Goal: Transaction & Acquisition: Subscribe to service/newsletter

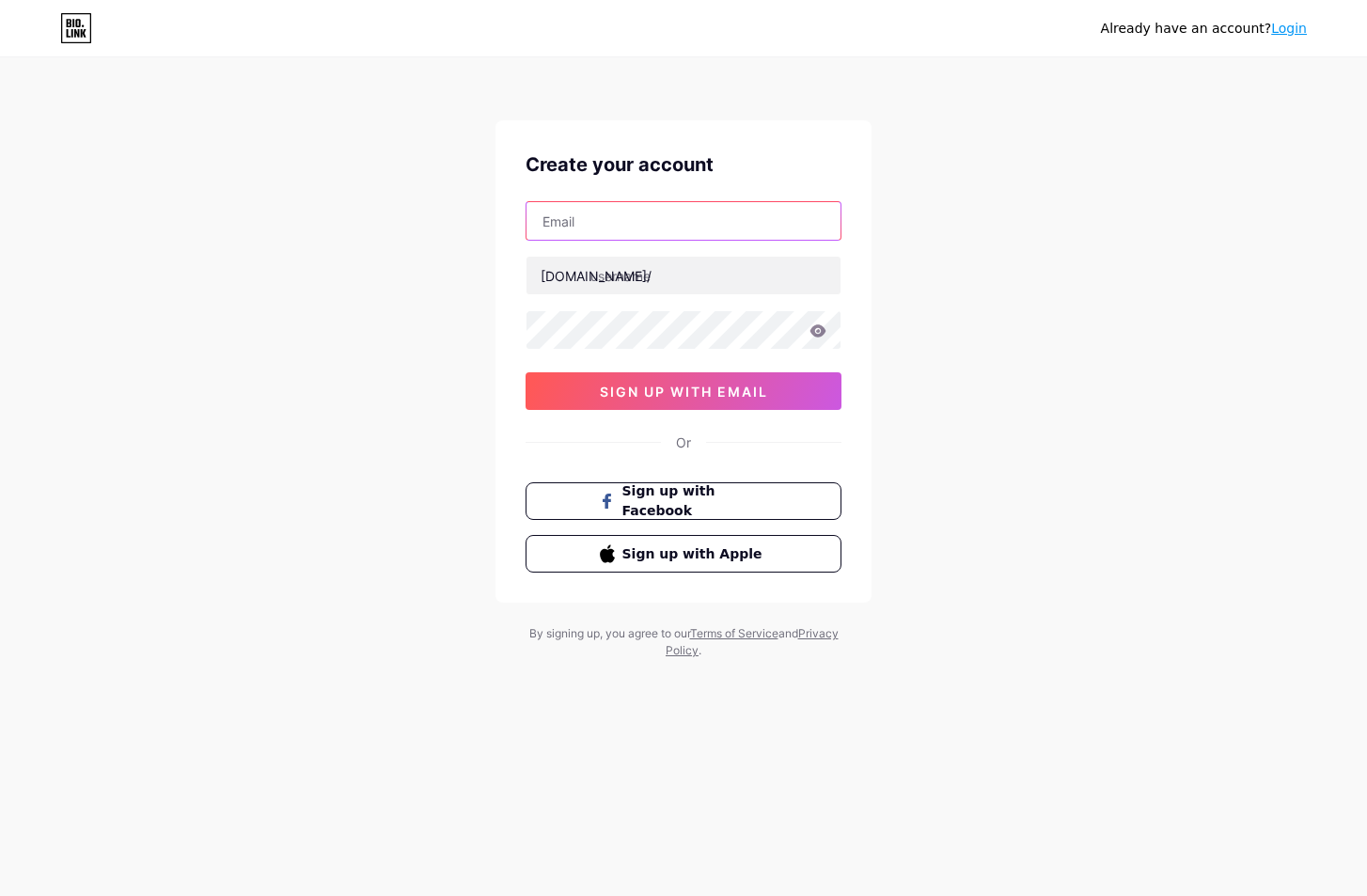
click at [706, 226] on input "text" at bounding box center [684, 221] width 314 height 38
type input "[EMAIL_ADDRESS][DOMAIN_NAME]"
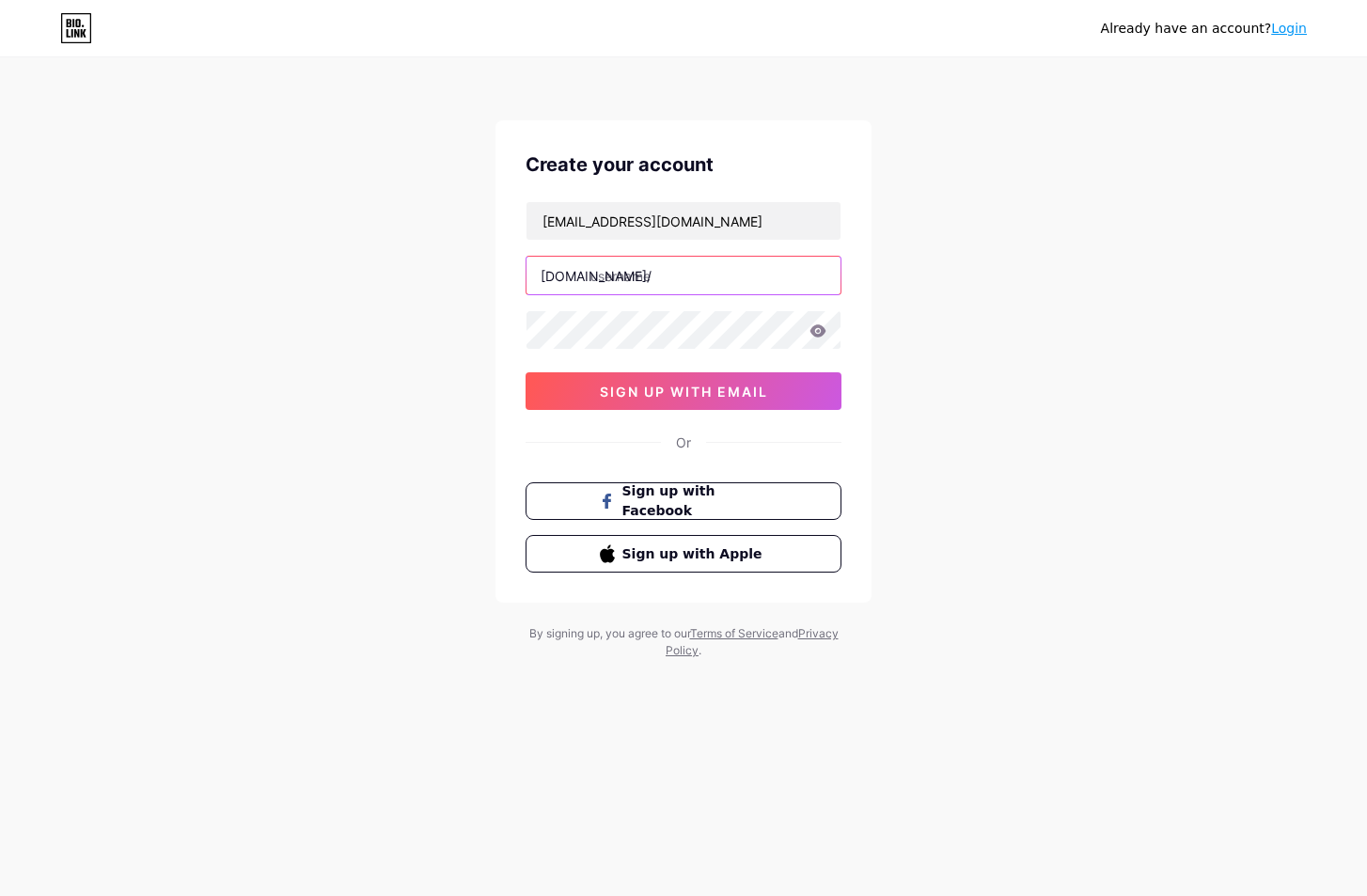
click at [671, 274] on input "text" at bounding box center [684, 275] width 314 height 38
click at [717, 284] on input "text" at bounding box center [684, 275] width 314 height 38
paste input "gamblechest"
type input "gamblechest"
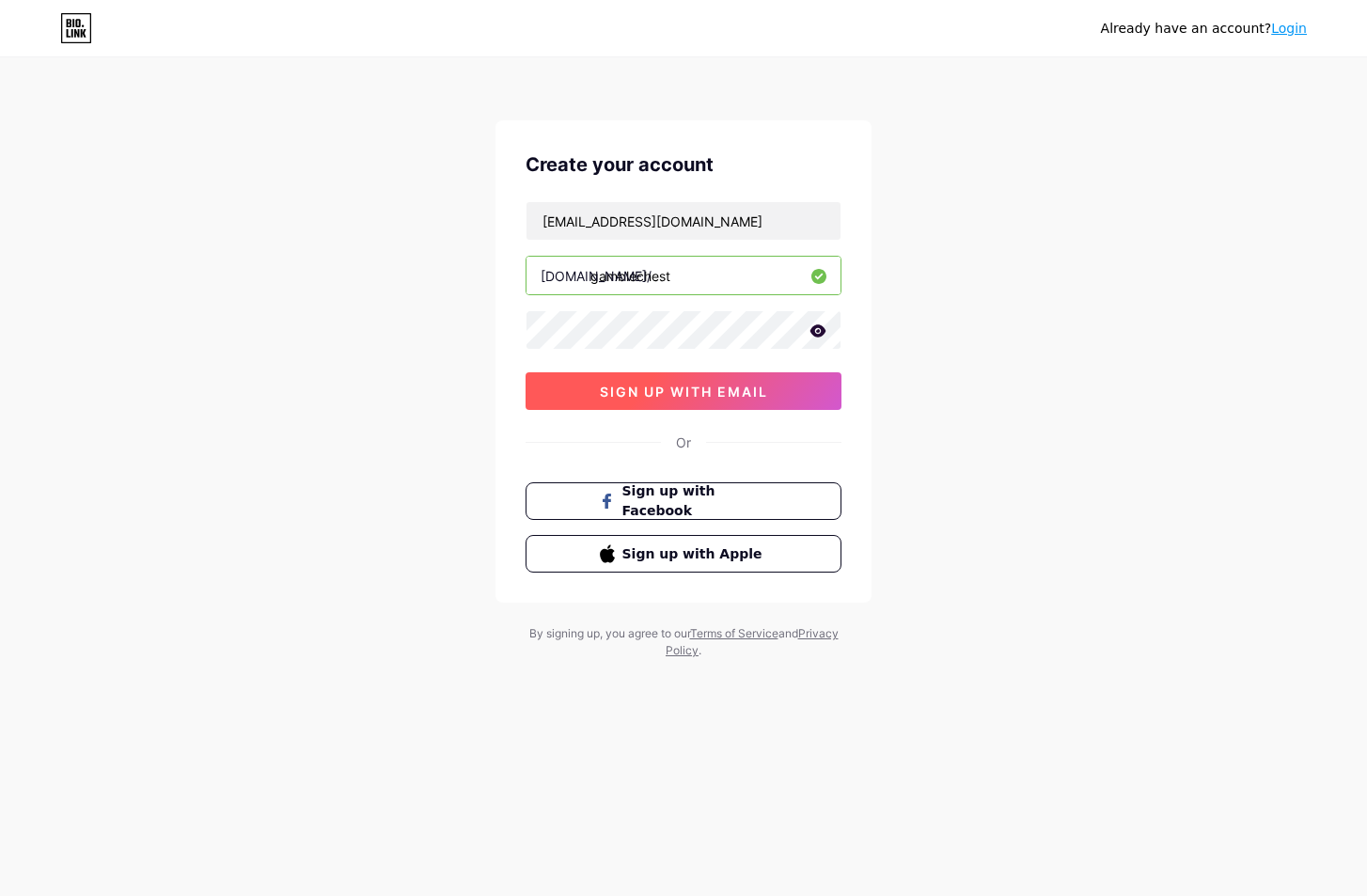
click at [672, 387] on span "sign up with email" at bounding box center [684, 392] width 169 height 16
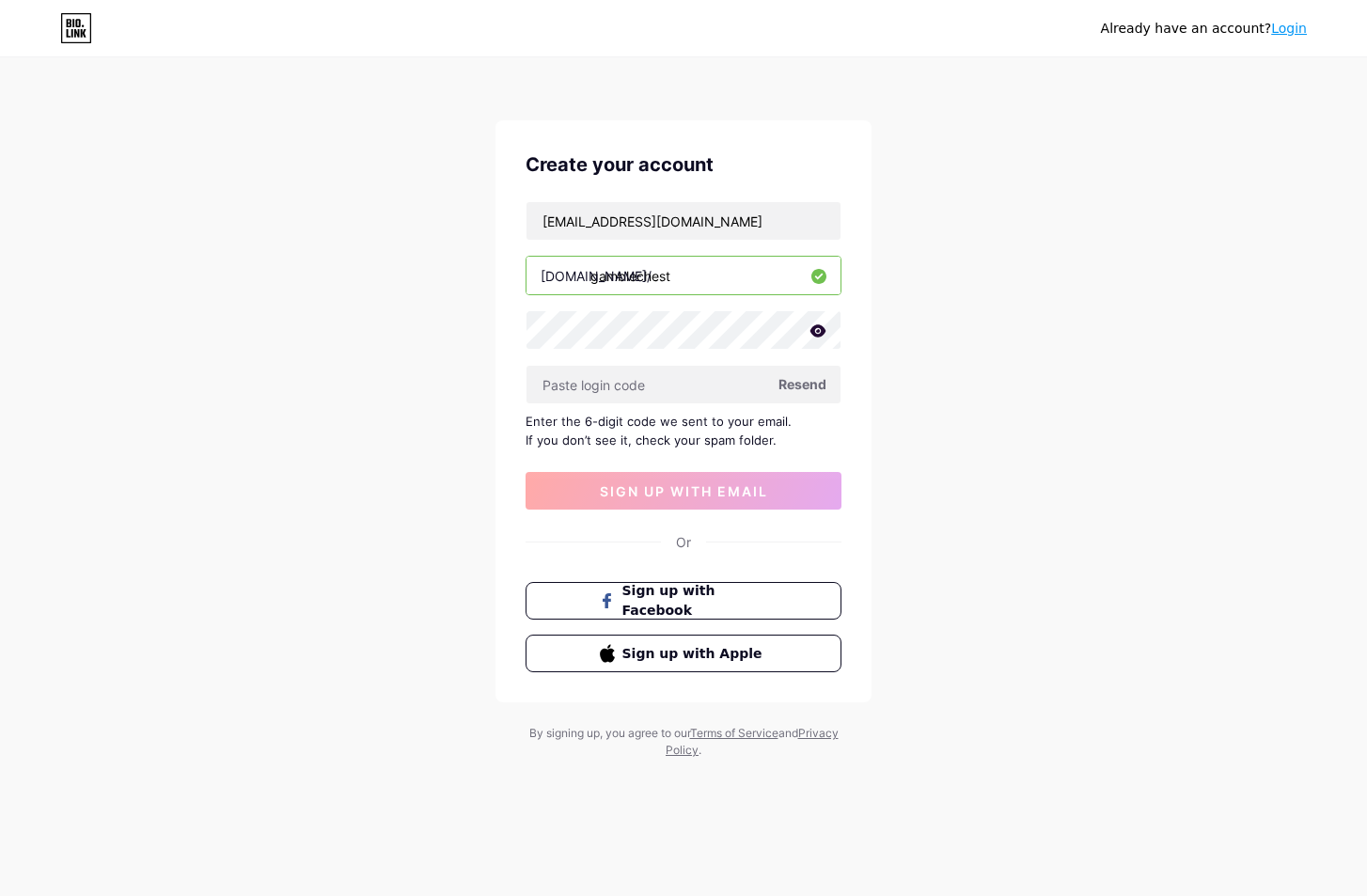
click at [813, 333] on icon at bounding box center [818, 330] width 16 height 13
click at [710, 375] on input "text" at bounding box center [684, 384] width 314 height 38
drag, startPoint x: 825, startPoint y: 81, endPoint x: 704, endPoint y: 178, distance: 155.1
click at [825, 81] on div "Already have an account? Login Create your account [EMAIL_ADDRESS][DOMAIN_NAME]…" at bounding box center [683, 409] width 1367 height 819
click at [645, 381] on input "text" at bounding box center [684, 384] width 314 height 38
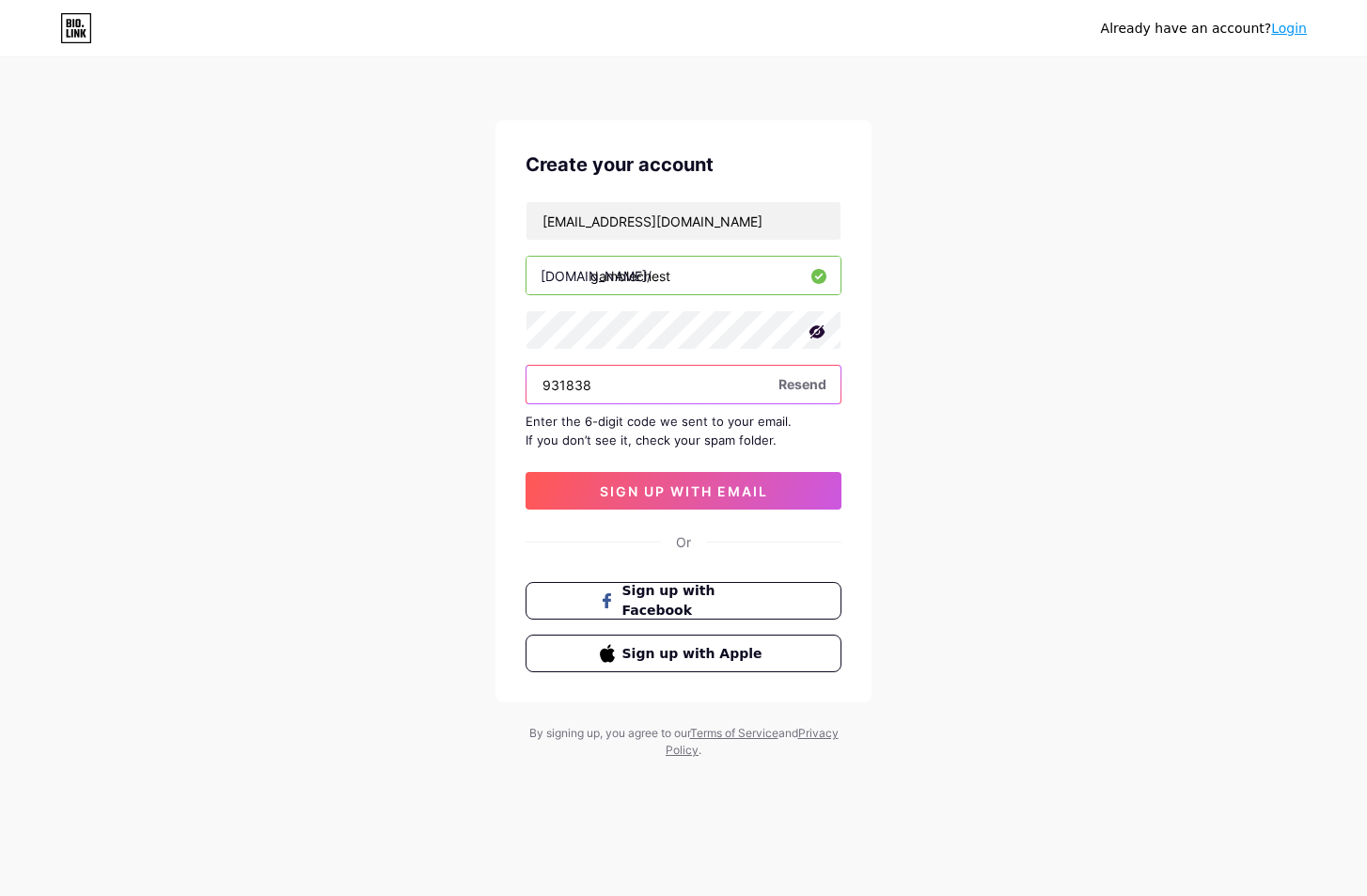
type input "931838"
click at [964, 414] on div "Already have an account? Login Create your account [EMAIL_ADDRESS][DOMAIN_NAME]…" at bounding box center [683, 409] width 1367 height 819
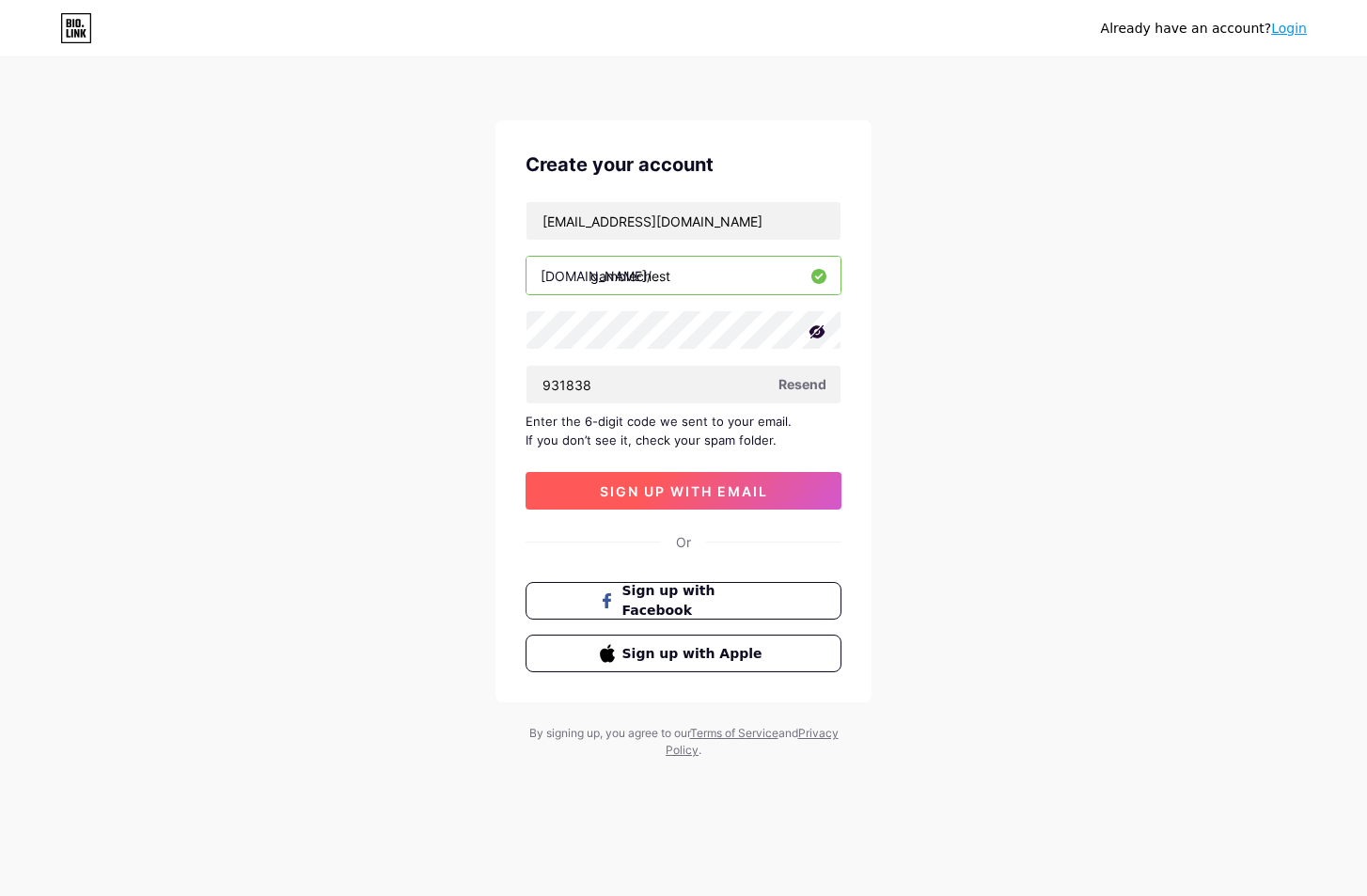
click at [789, 482] on button "sign up with email" at bounding box center [684, 490] width 316 height 38
click at [1036, 50] on div "Already have an account? Login" at bounding box center [683, 28] width 1367 height 56
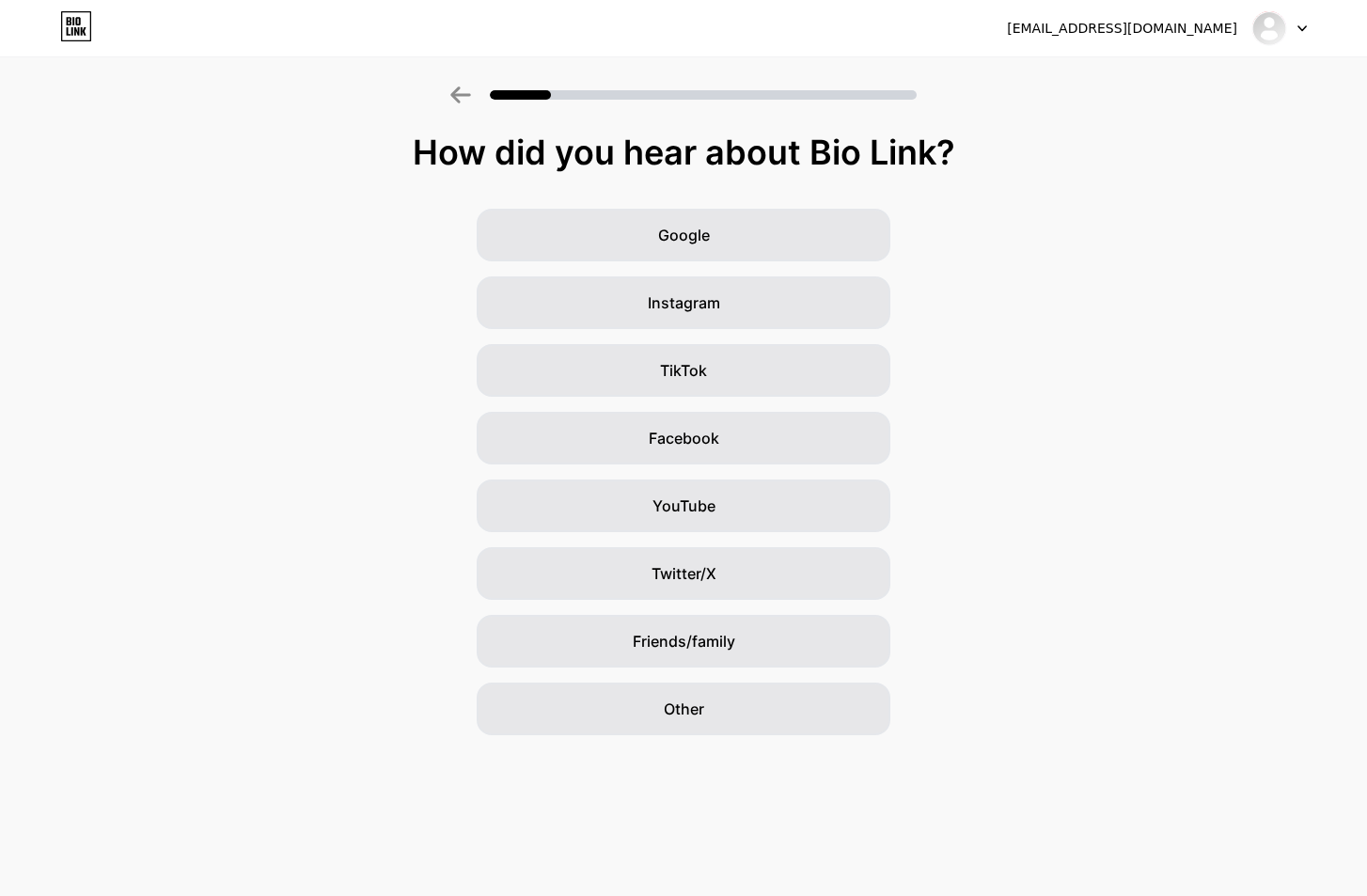
click at [1074, 679] on div "Google Instagram TikTok Facebook YouTube Twitter/X Friends/family Other" at bounding box center [683, 472] width 1367 height 527
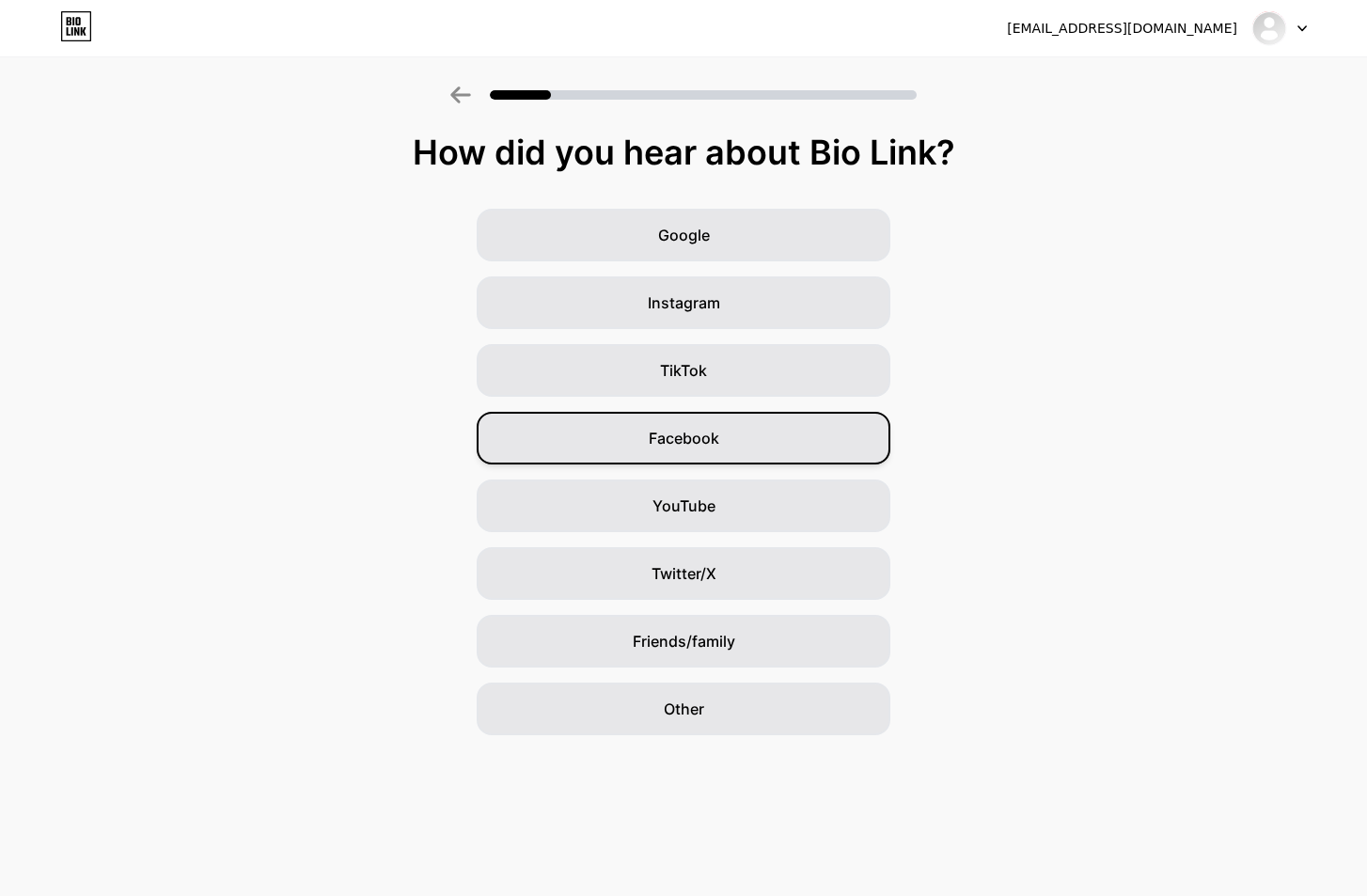
click at [706, 431] on span "Facebook" at bounding box center [684, 438] width 70 height 22
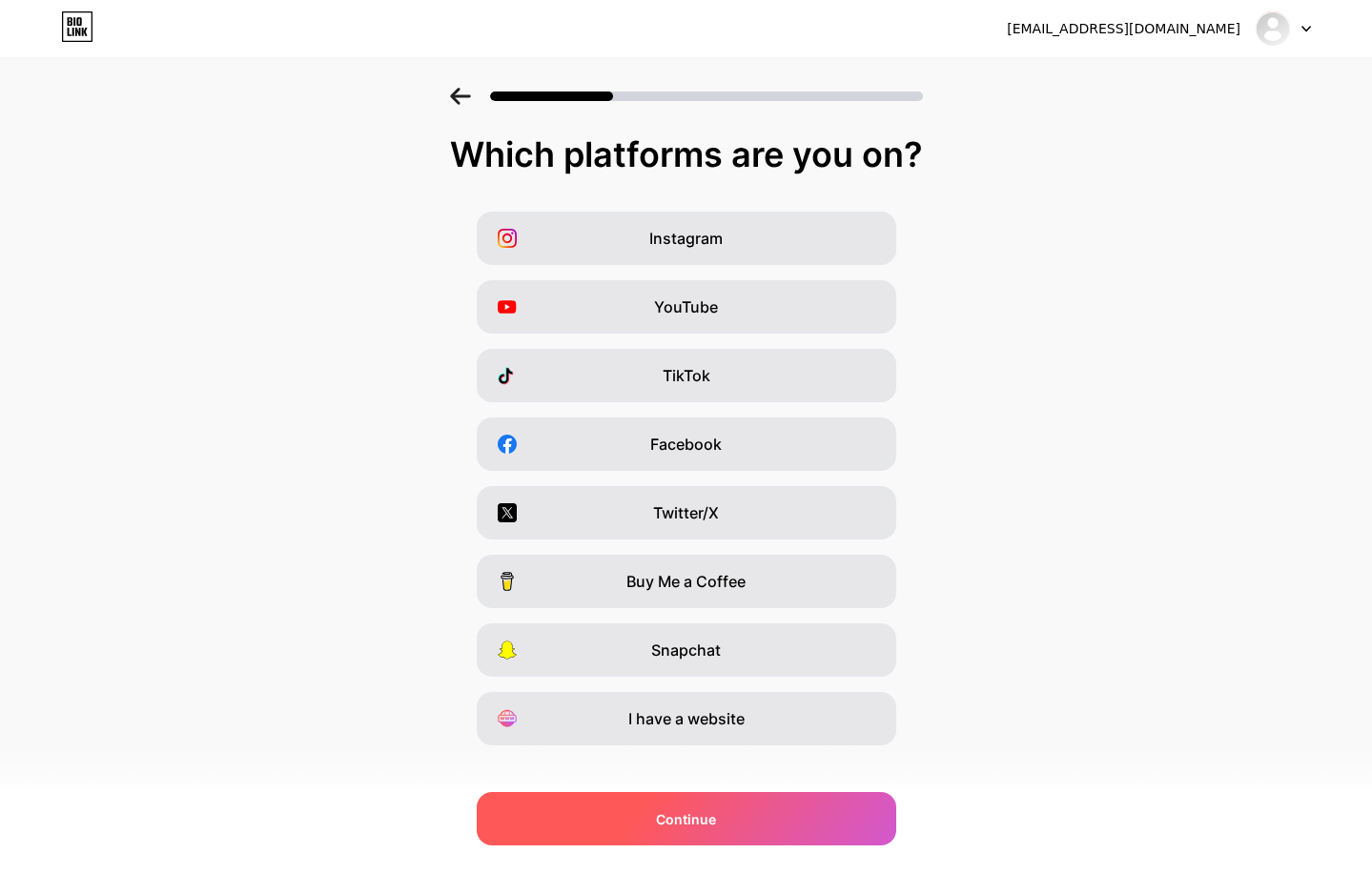
click at [732, 824] on div "Continue" at bounding box center [686, 819] width 420 height 54
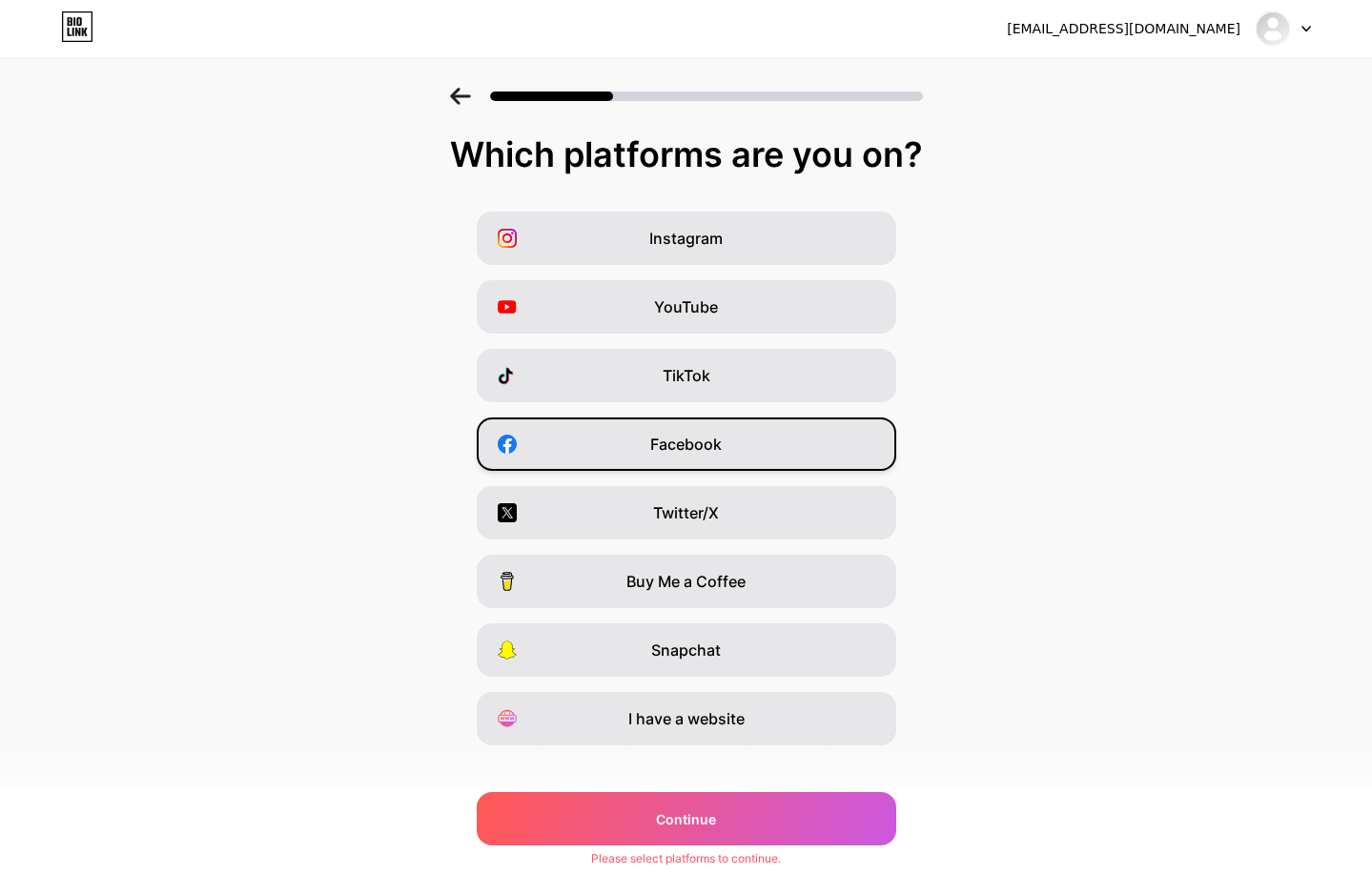
click at [677, 450] on span "Facebook" at bounding box center [686, 444] width 71 height 22
click at [684, 790] on div "Which platforms are you on? Instagram YouTube TikTok Facebook Twitter/X Buy Me …" at bounding box center [686, 487] width 1372 height 705
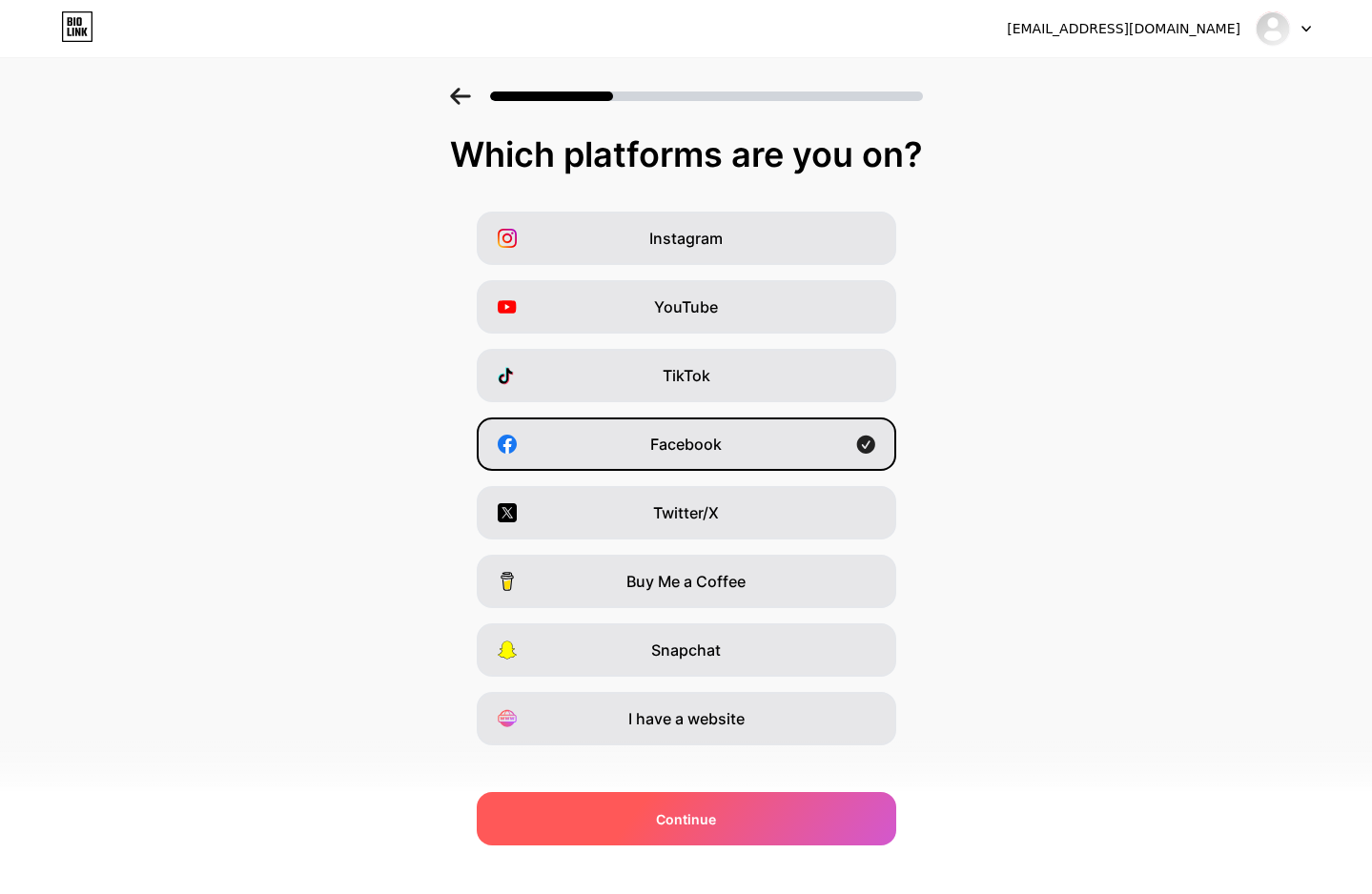
click at [687, 802] on div "Continue" at bounding box center [686, 819] width 420 height 54
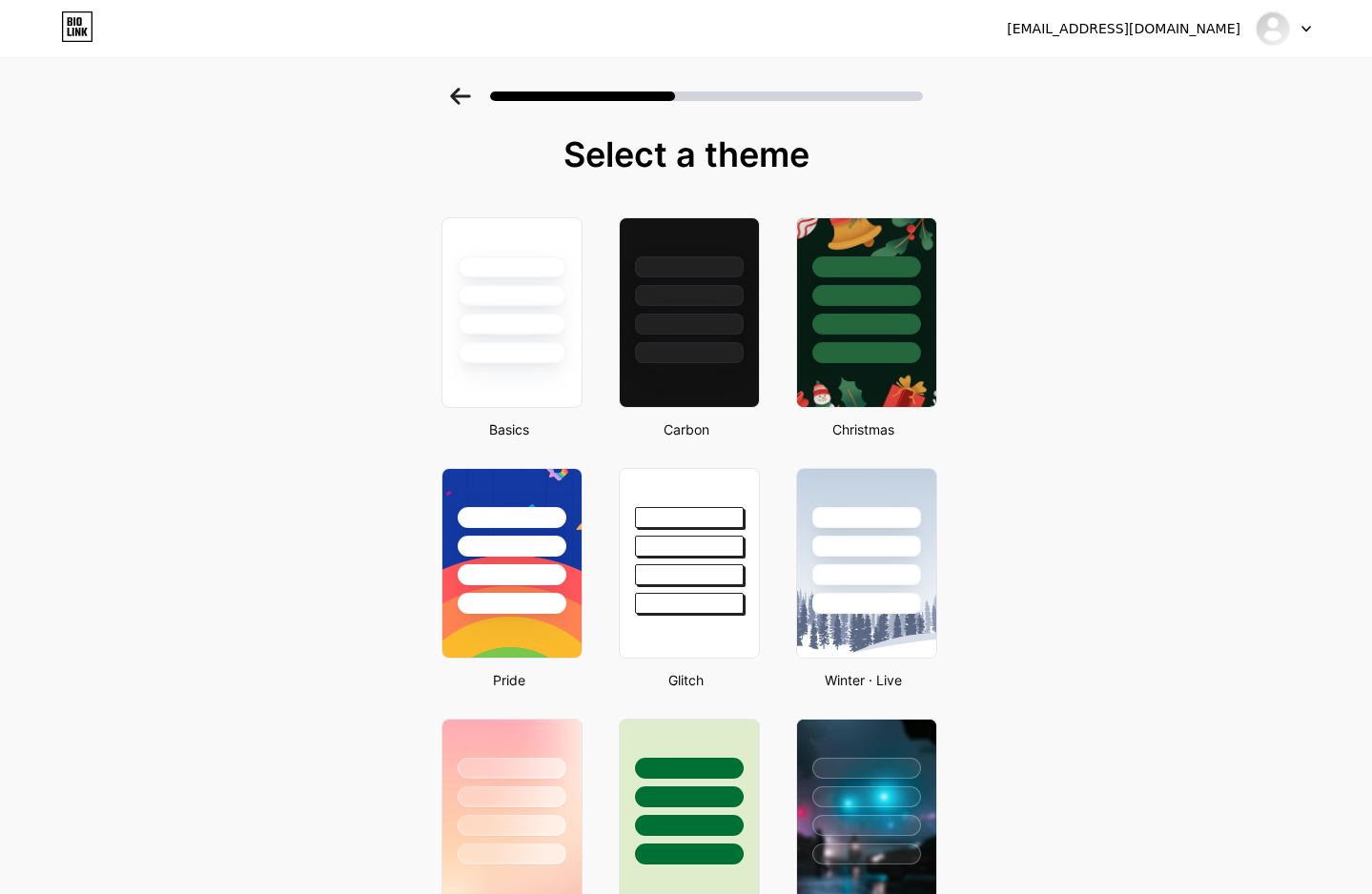
click at [466, 97] on icon at bounding box center [460, 97] width 20 height 18
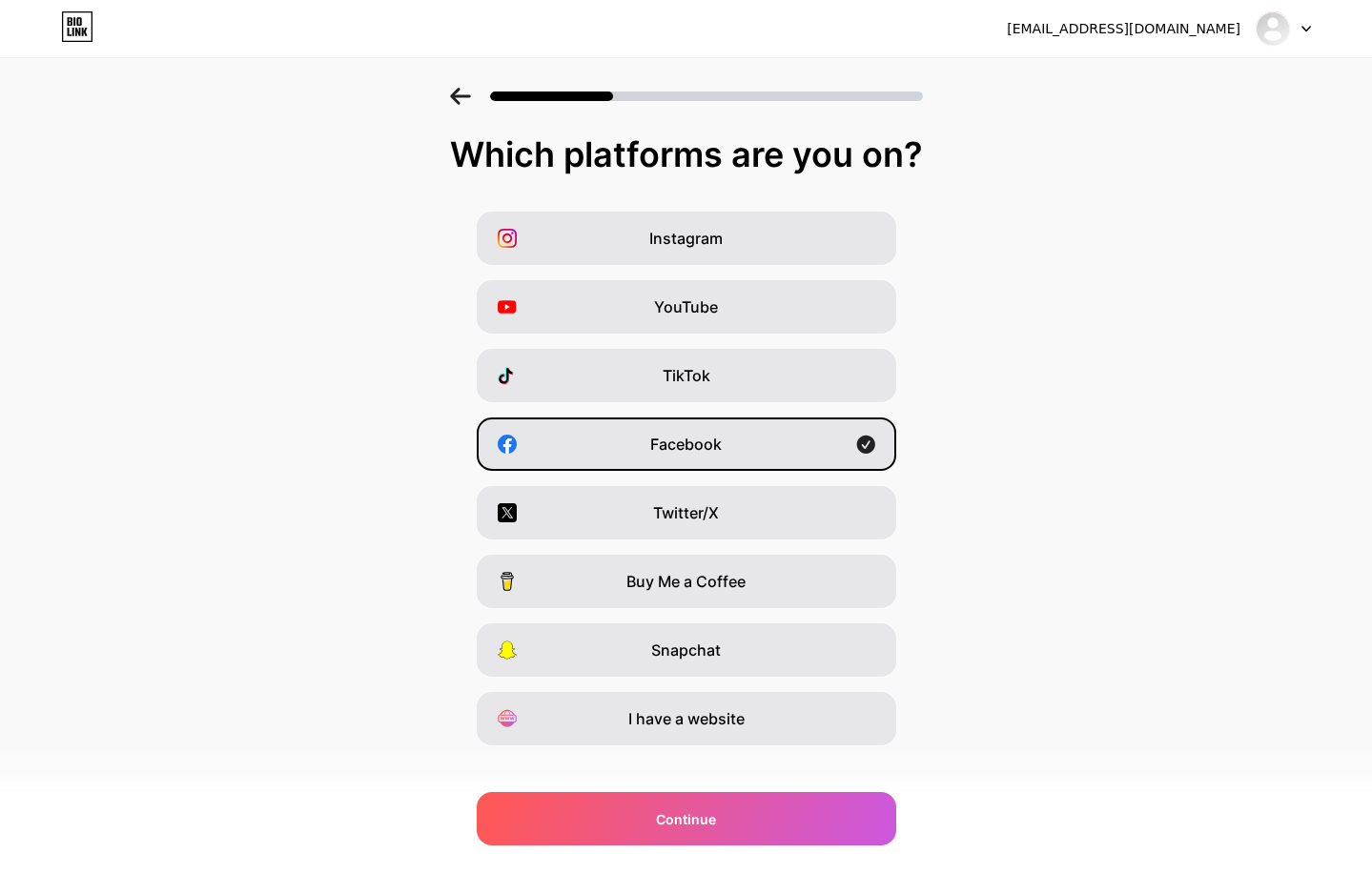
click at [971, 35] on div "[EMAIL_ADDRESS][DOMAIN_NAME] Logout" at bounding box center [686, 28] width 1372 height 34
click at [675, 445] on span "Facebook" at bounding box center [686, 444] width 71 height 22
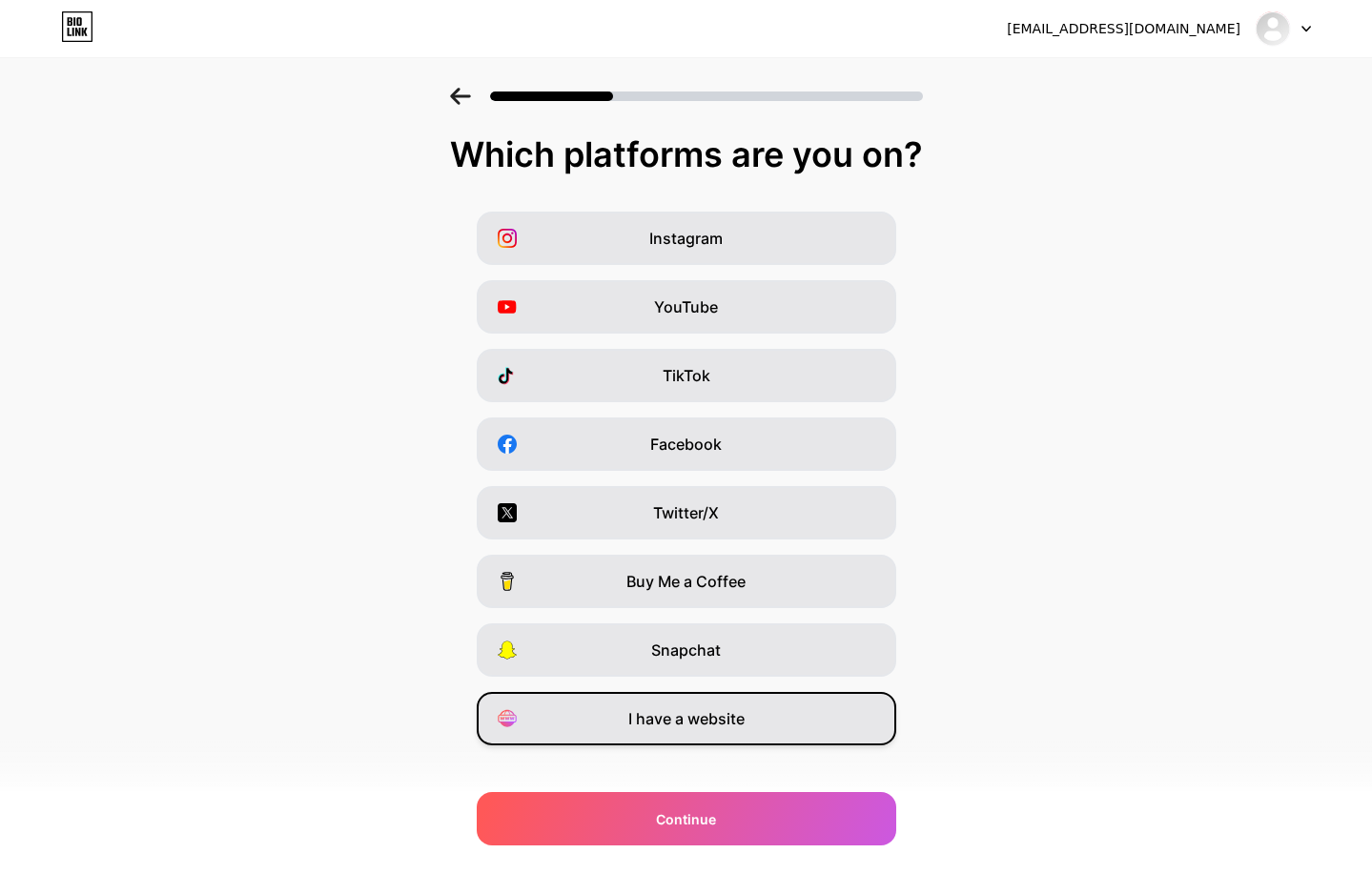
click at [653, 704] on div "I have a website" at bounding box center [686, 719] width 420 height 54
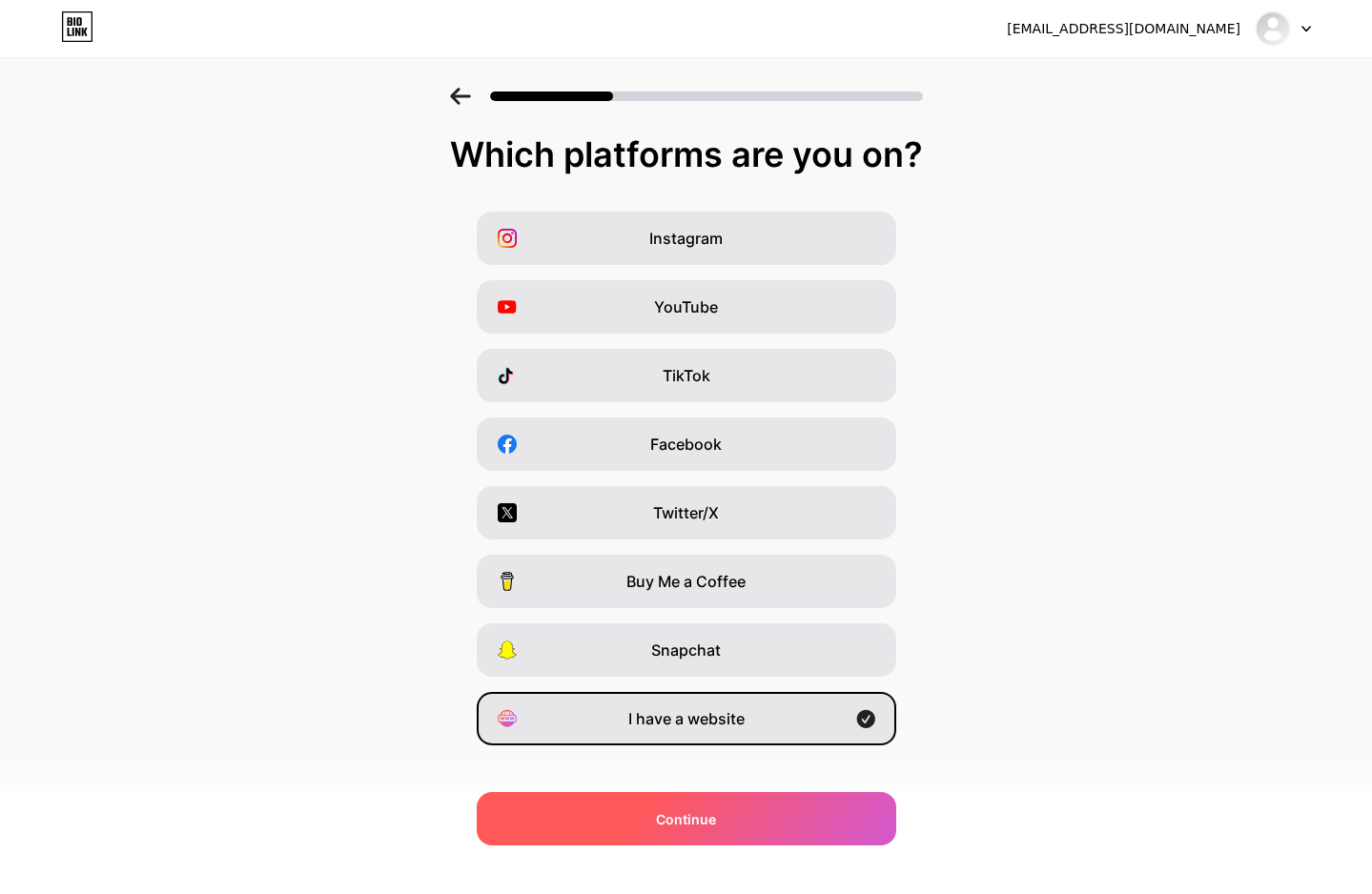
click at [686, 813] on span "Continue" at bounding box center [686, 820] width 60 height 20
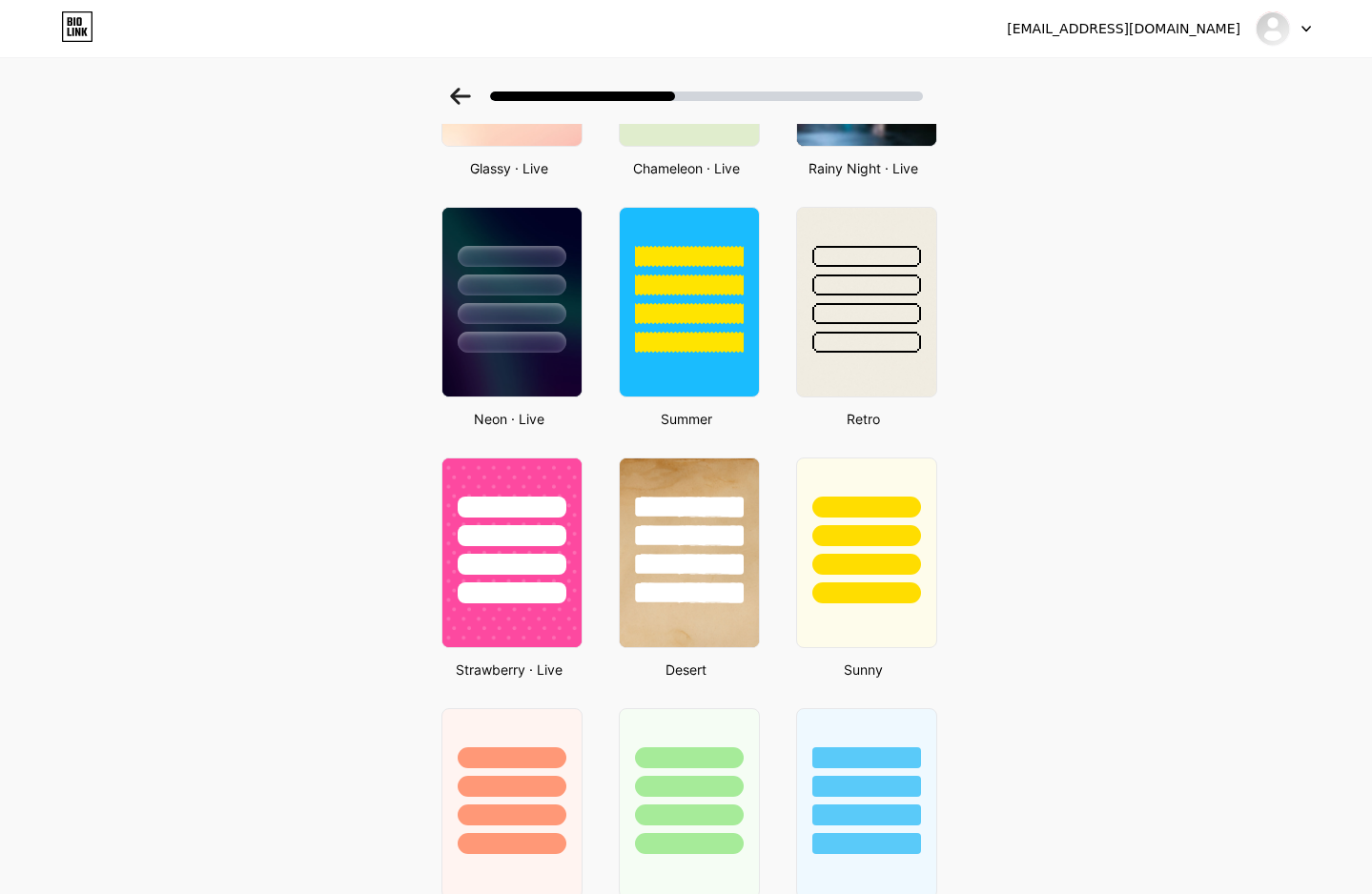
scroll to position [476, 0]
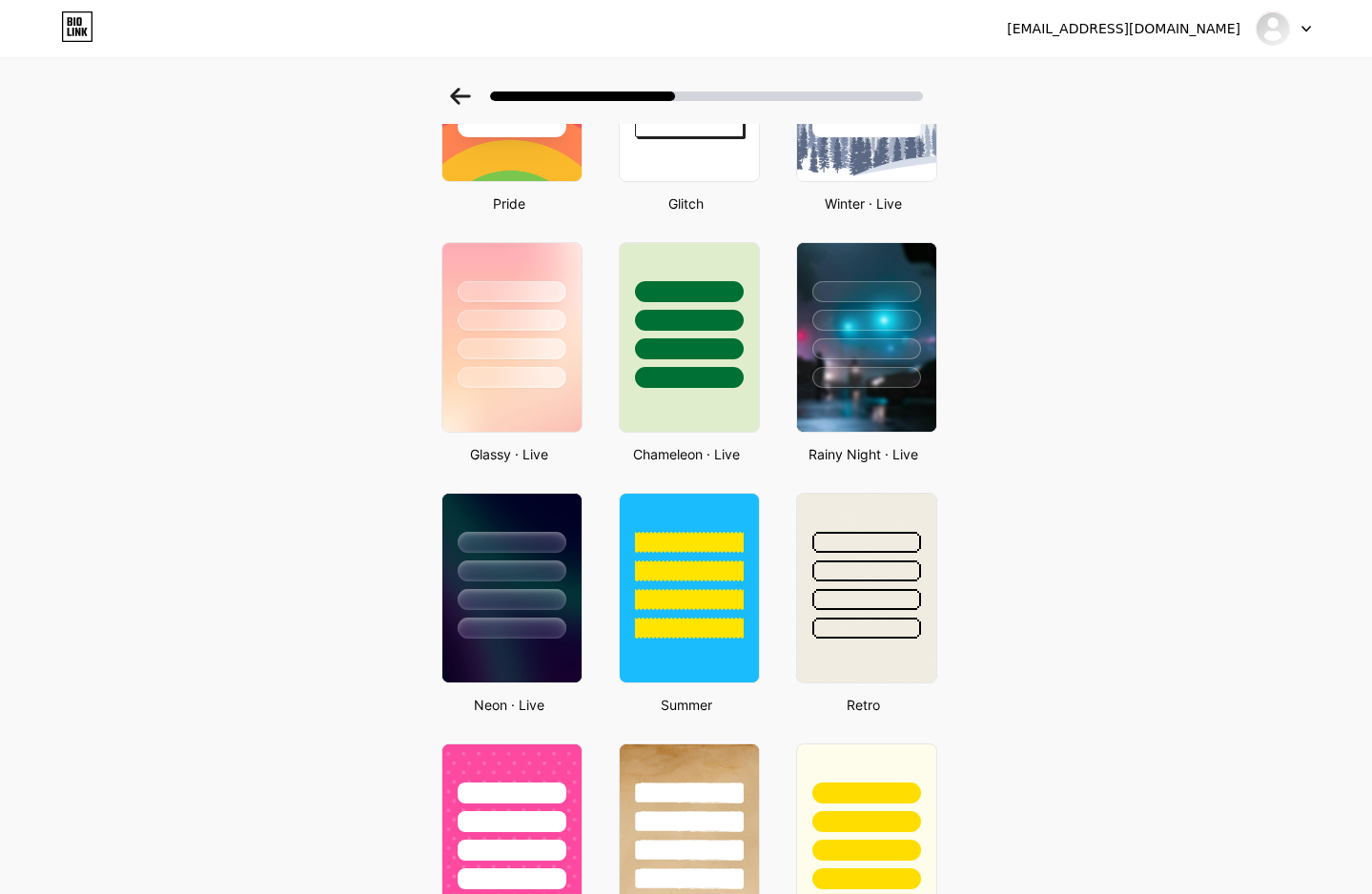
click at [785, 395] on div "Basics Carbon Christmas Pride Glitch Winter · Live Glassy · Live Chameleon · Li…" at bounding box center [686, 727] width 524 height 1984
click at [870, 395] on img at bounding box center [865, 337] width 143 height 195
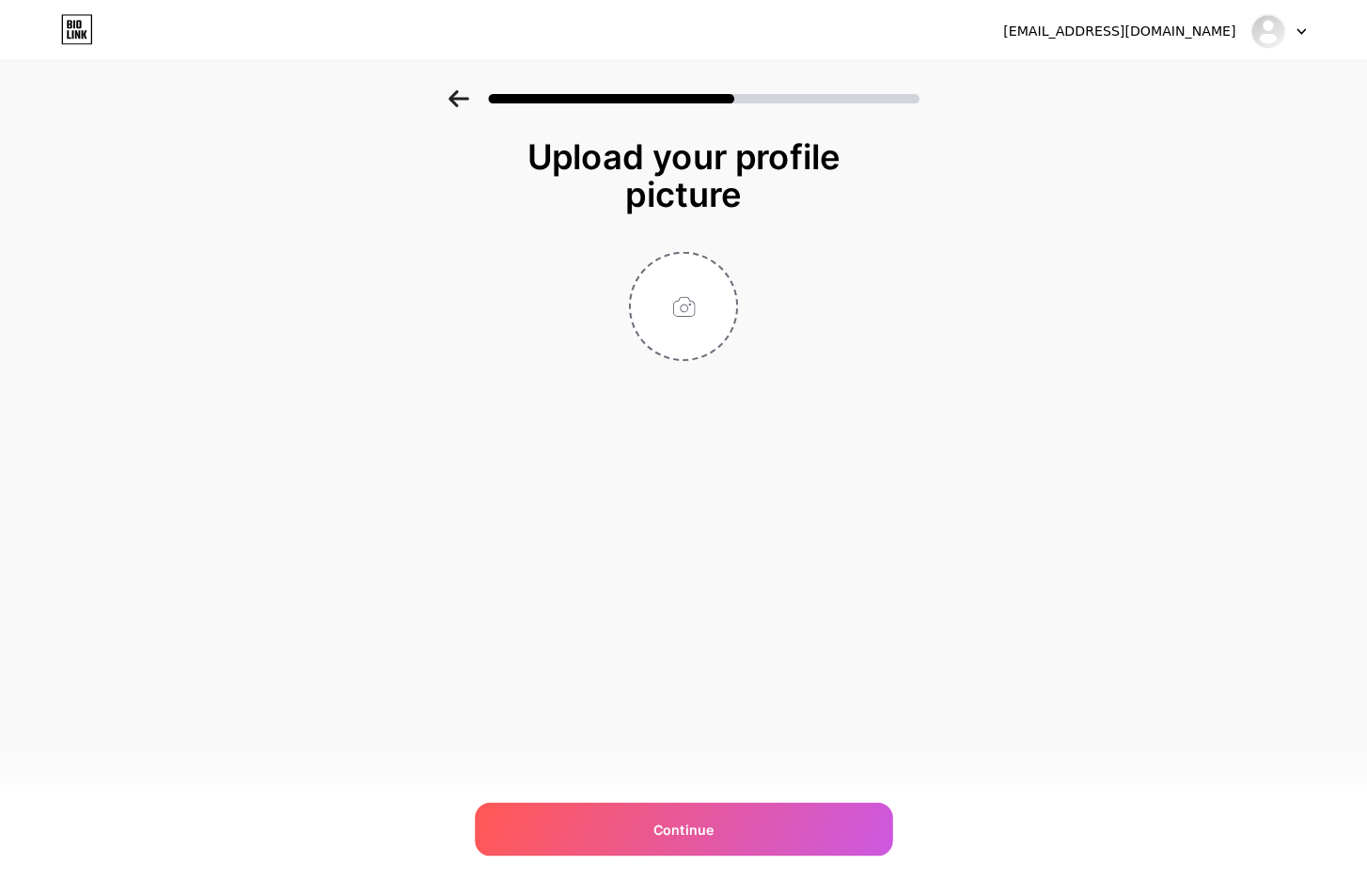
scroll to position [0, 0]
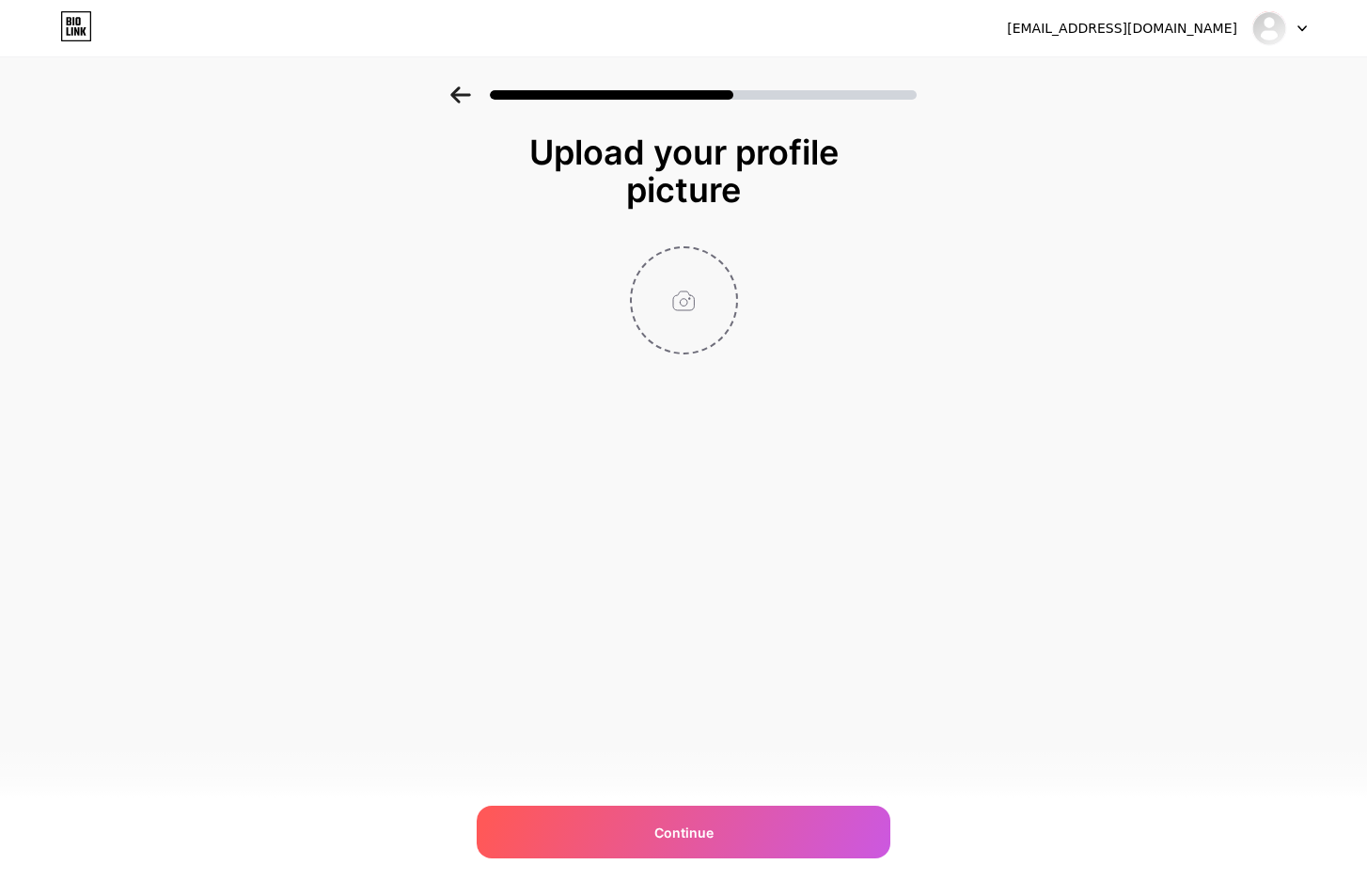
click at [696, 288] on input "file" at bounding box center [684, 300] width 104 height 104
type input "C:\fakepath\LINE_ALBUM_logo_241017_10-removebg-preview.png"
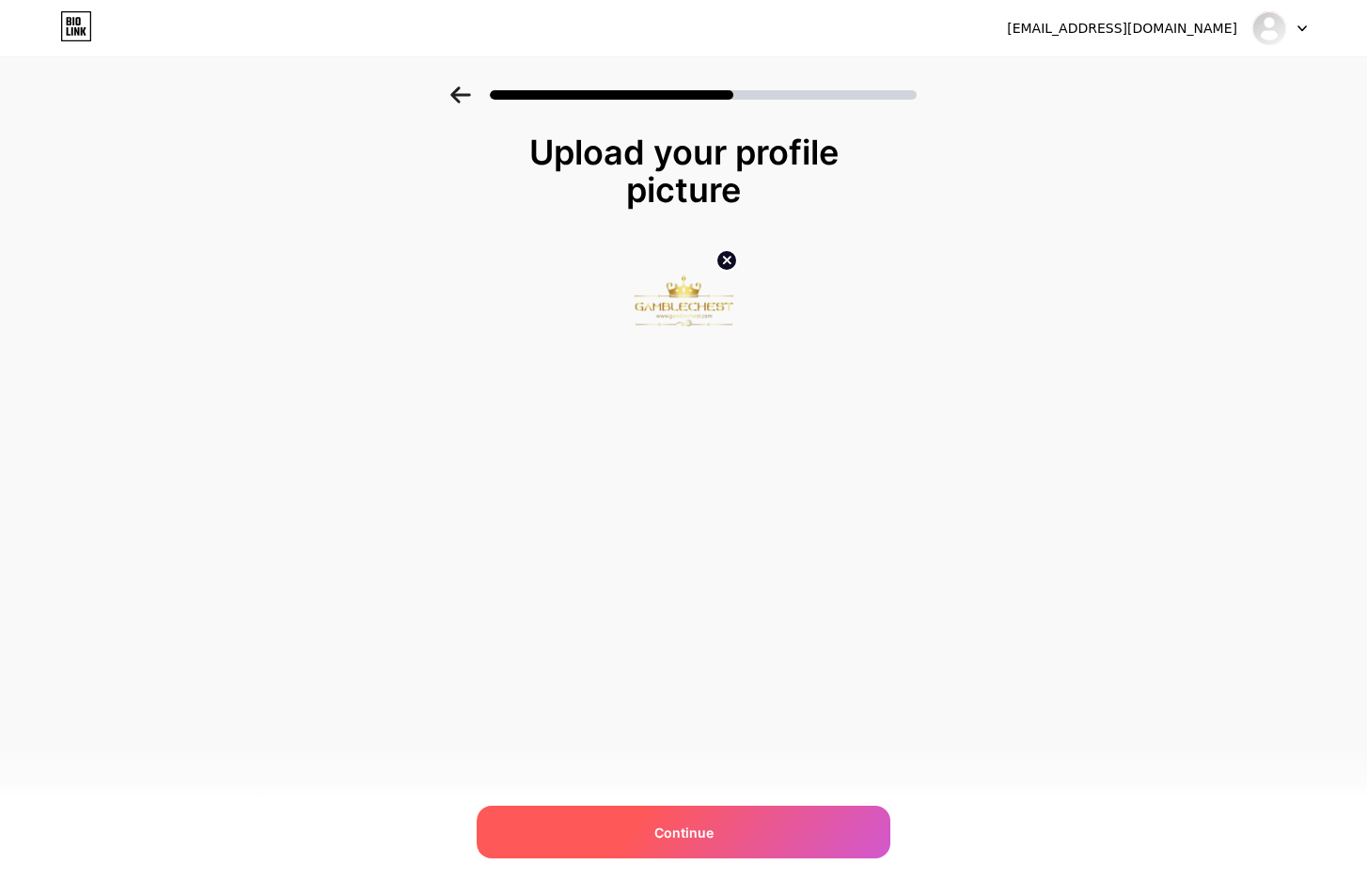
click at [708, 836] on span "Continue" at bounding box center [684, 832] width 59 height 19
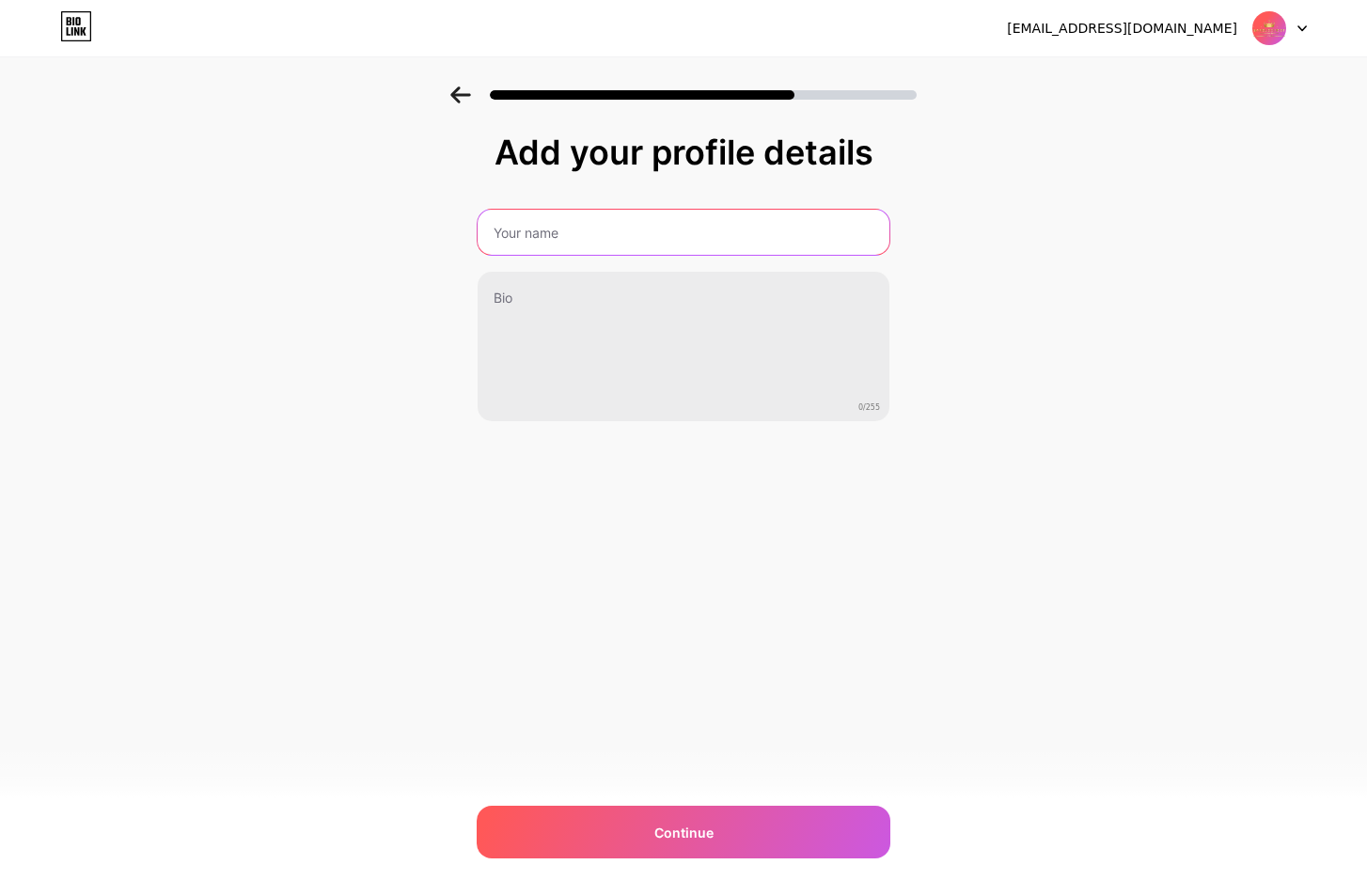
click at [615, 236] on input "text" at bounding box center [683, 231] width 412 height 45
paste input "GAMBLECHEST"
type input "GAMBLECHEST"
click at [767, 605] on div "[EMAIL_ADDRESS][DOMAIN_NAME] Logout Link Copied Add your profile details GAMBLE…" at bounding box center [683, 448] width 1367 height 896
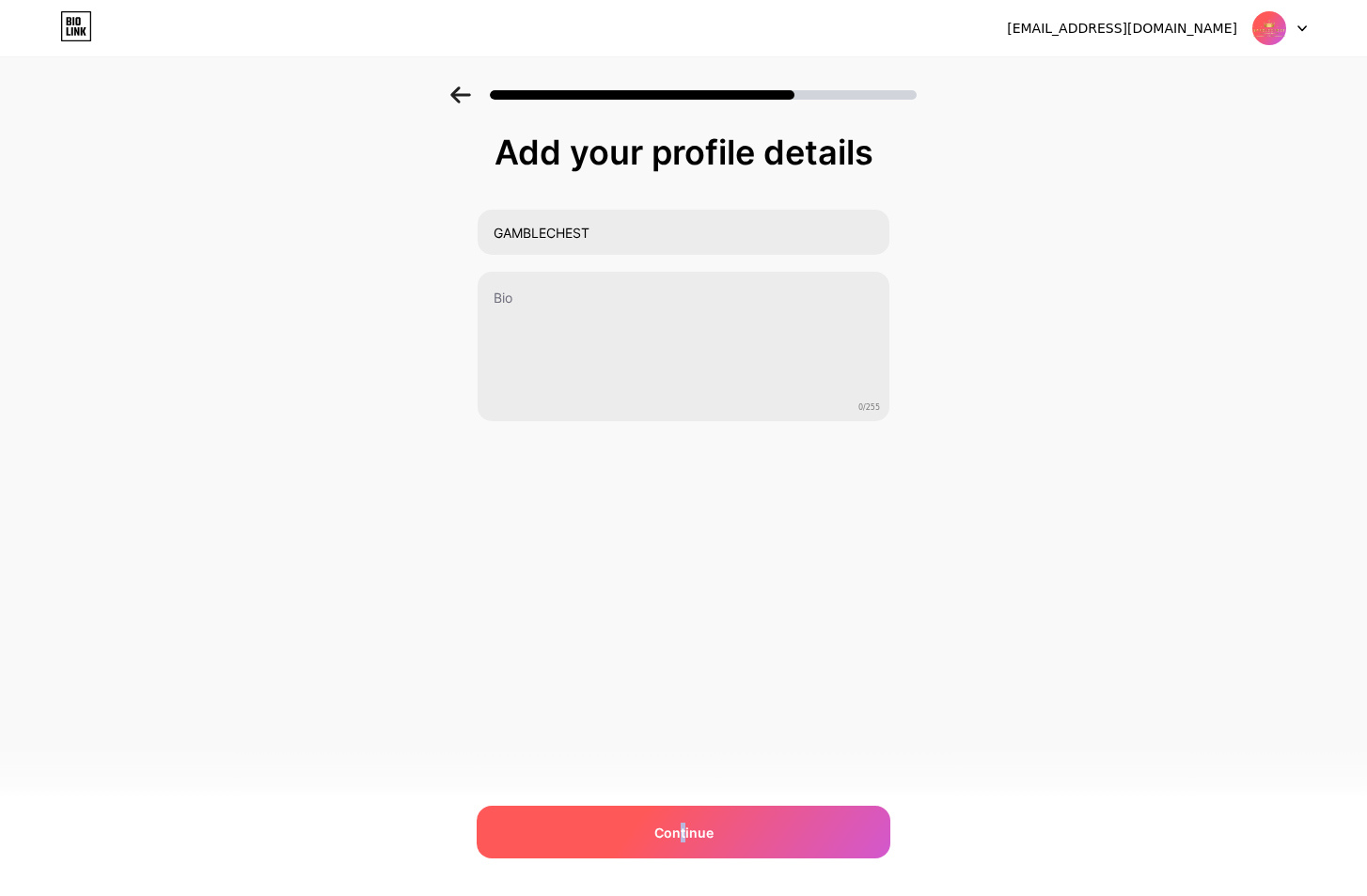
click at [683, 811] on div "Continue" at bounding box center [683, 831] width 414 height 53
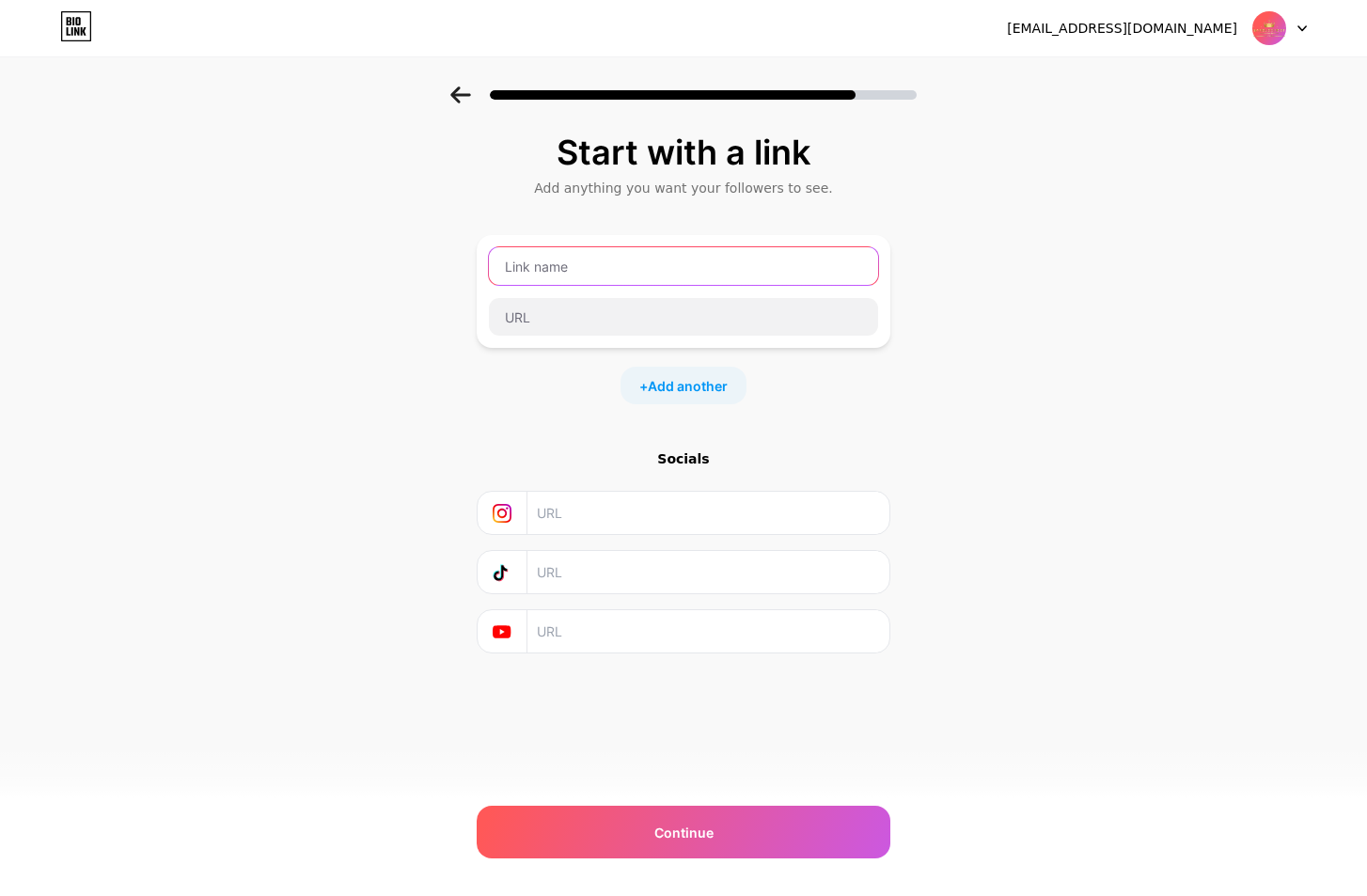
click at [606, 258] on input "text" at bounding box center [684, 265] width 390 height 38
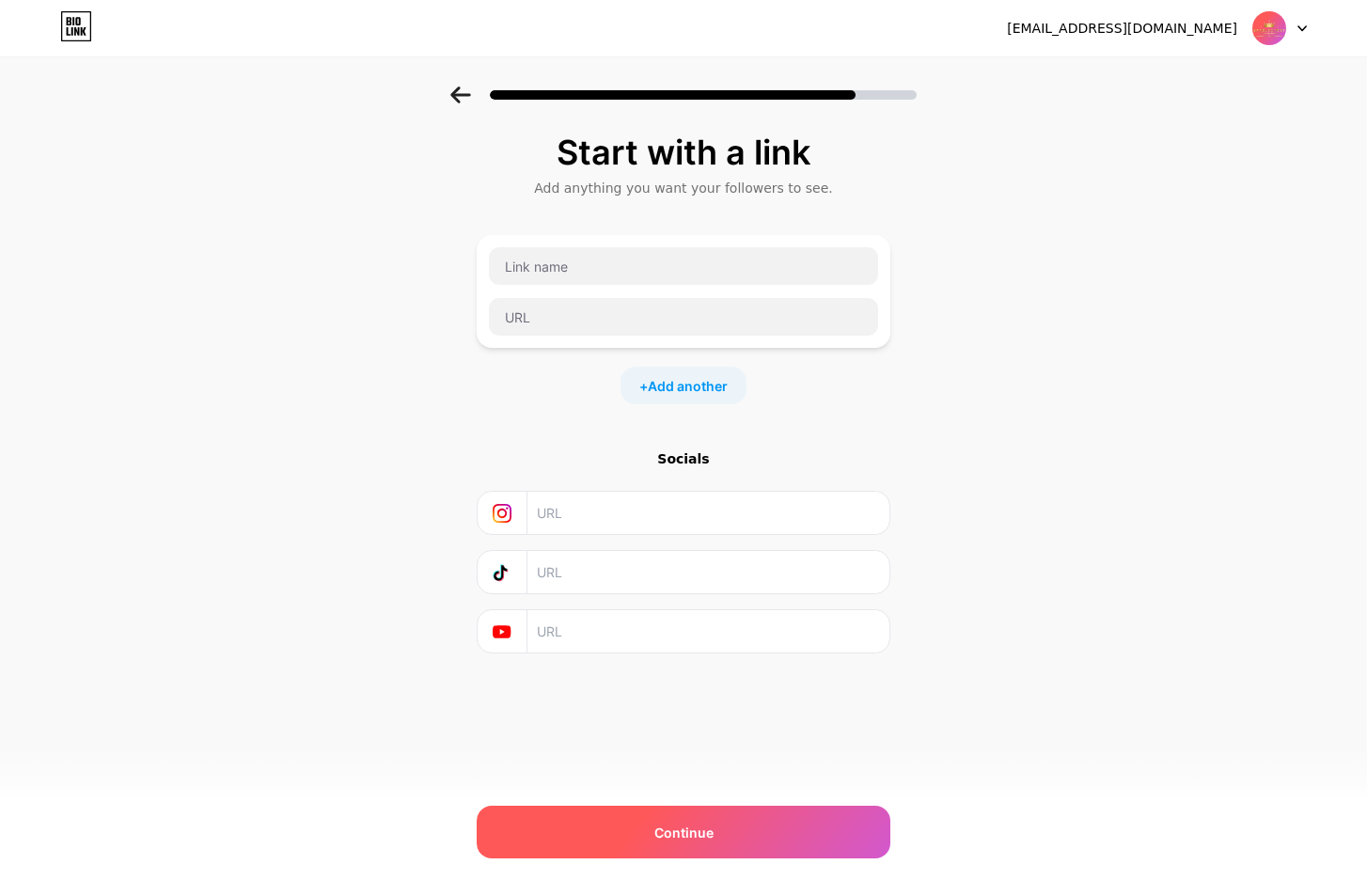
click at [742, 819] on div "Continue" at bounding box center [683, 831] width 414 height 53
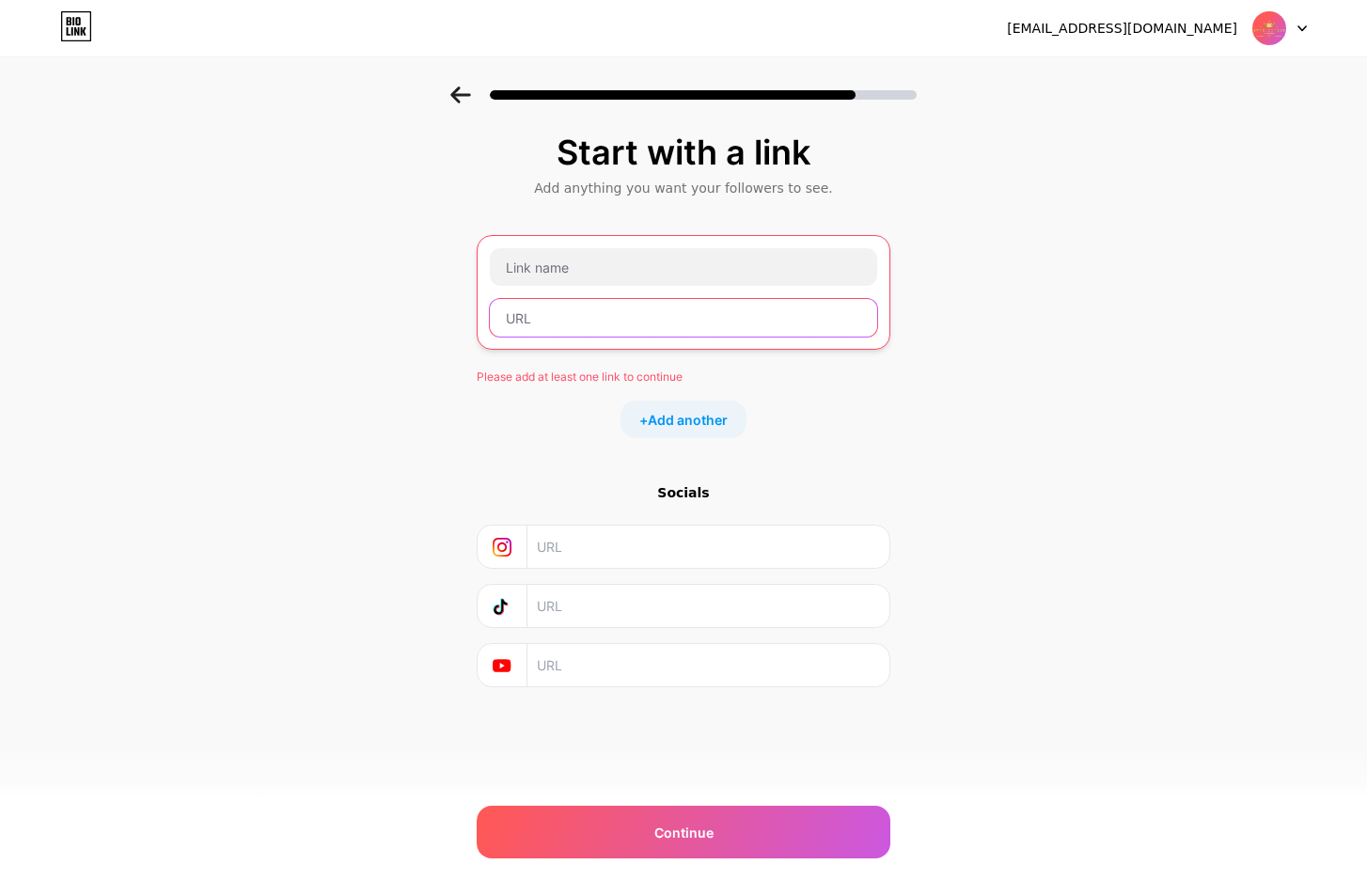
click at [637, 315] on input "text" at bounding box center [684, 317] width 388 height 38
click at [638, 239] on div at bounding box center [683, 292] width 414 height 115
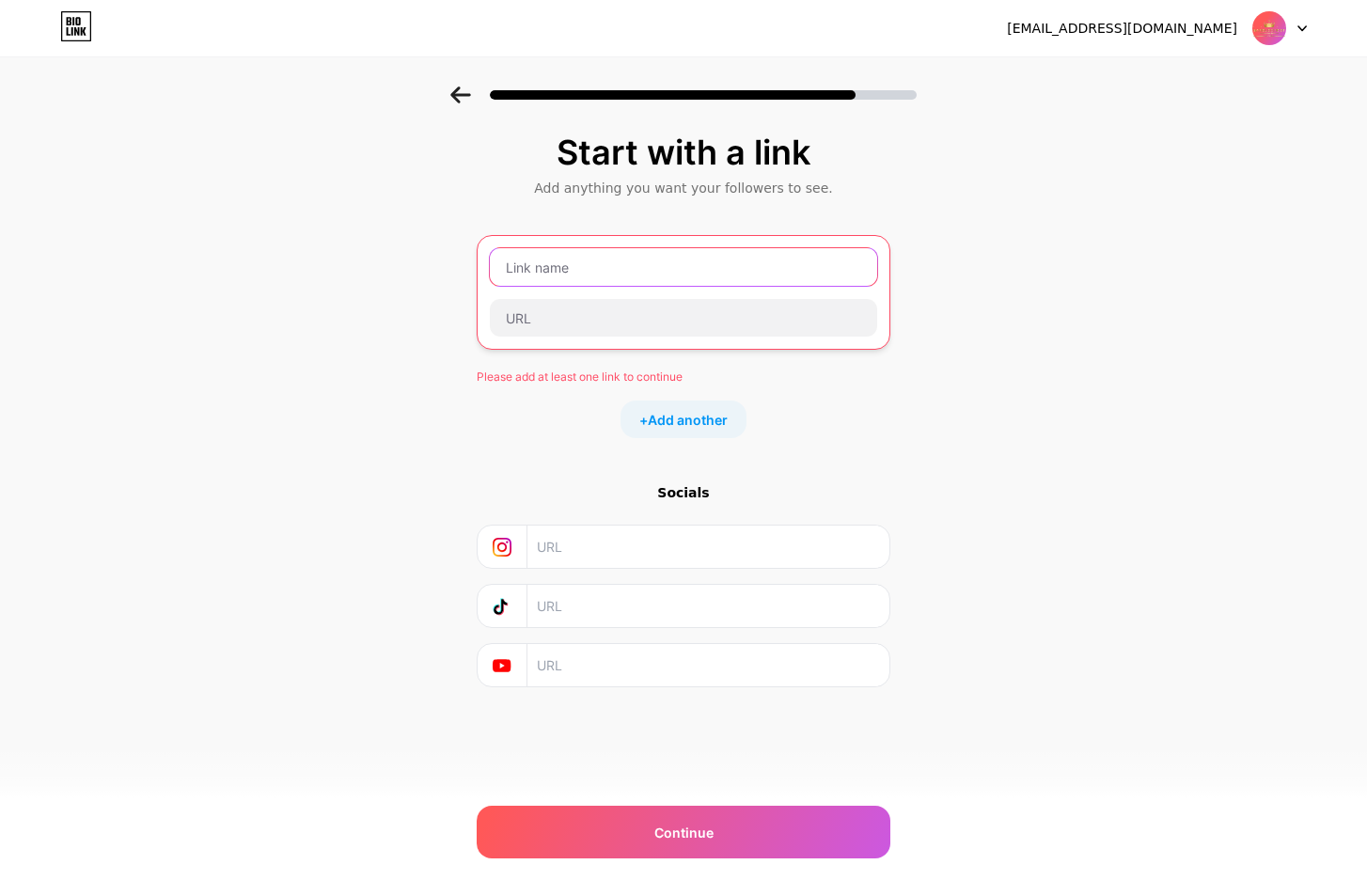
click at [635, 254] on input "text" at bounding box center [684, 266] width 388 height 38
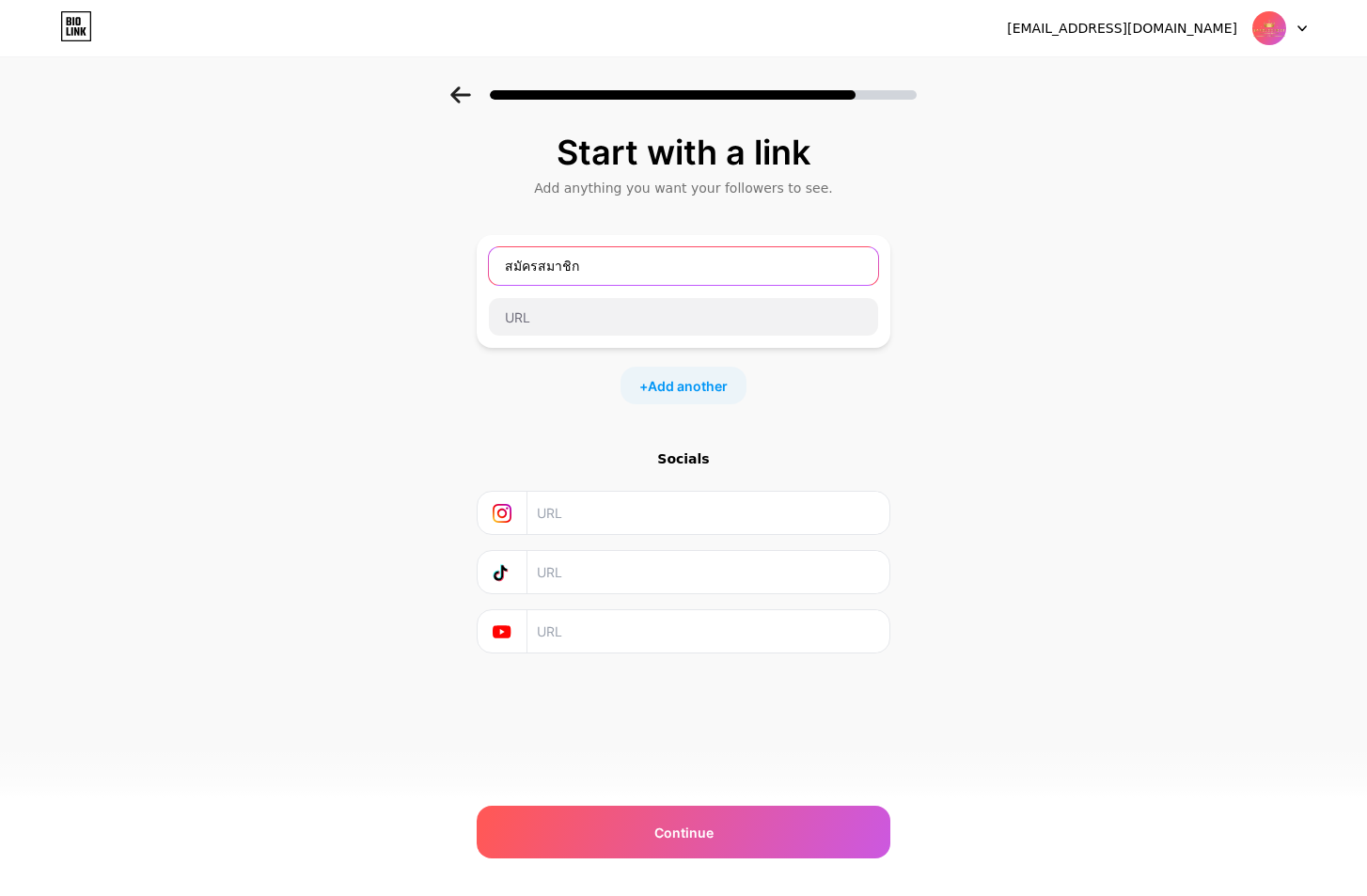
type input "สมัครสมาชิก"
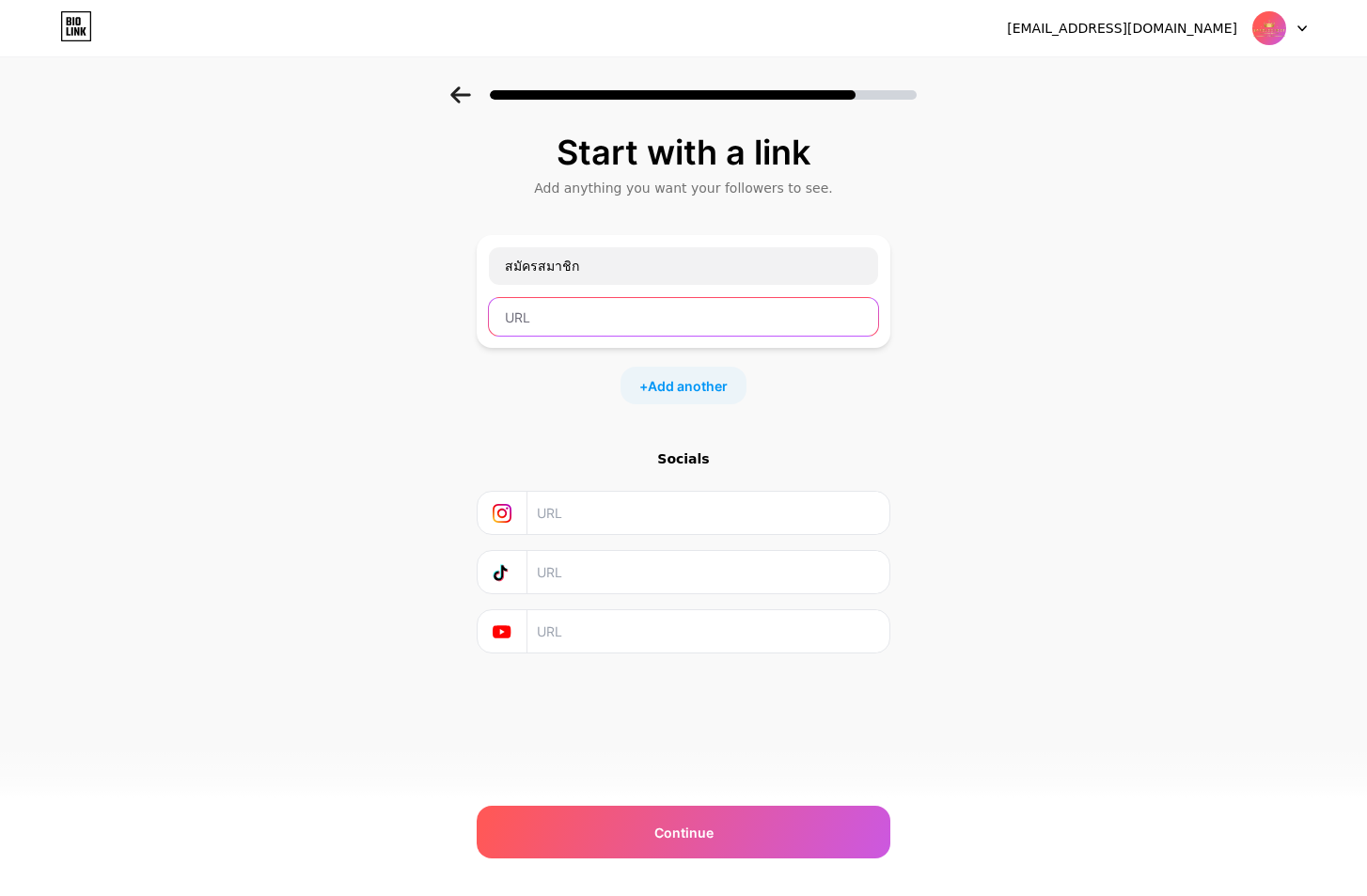
click at [743, 317] on input "text" at bounding box center [684, 316] width 390 height 38
paste input "[URL][DOMAIN_NAME]"
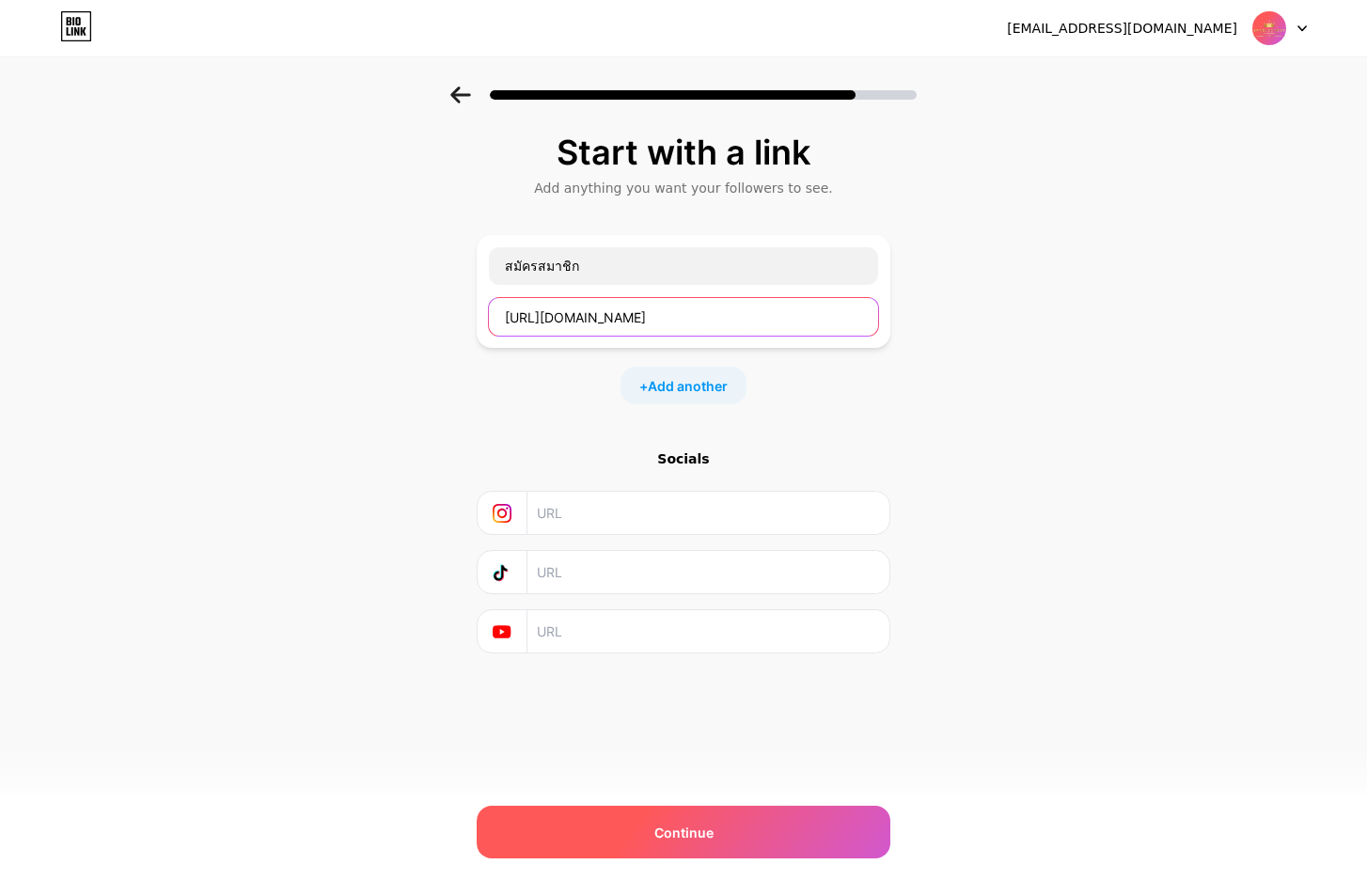
type input "[URL][DOMAIN_NAME]"
click at [709, 845] on div "Continue" at bounding box center [683, 831] width 414 height 53
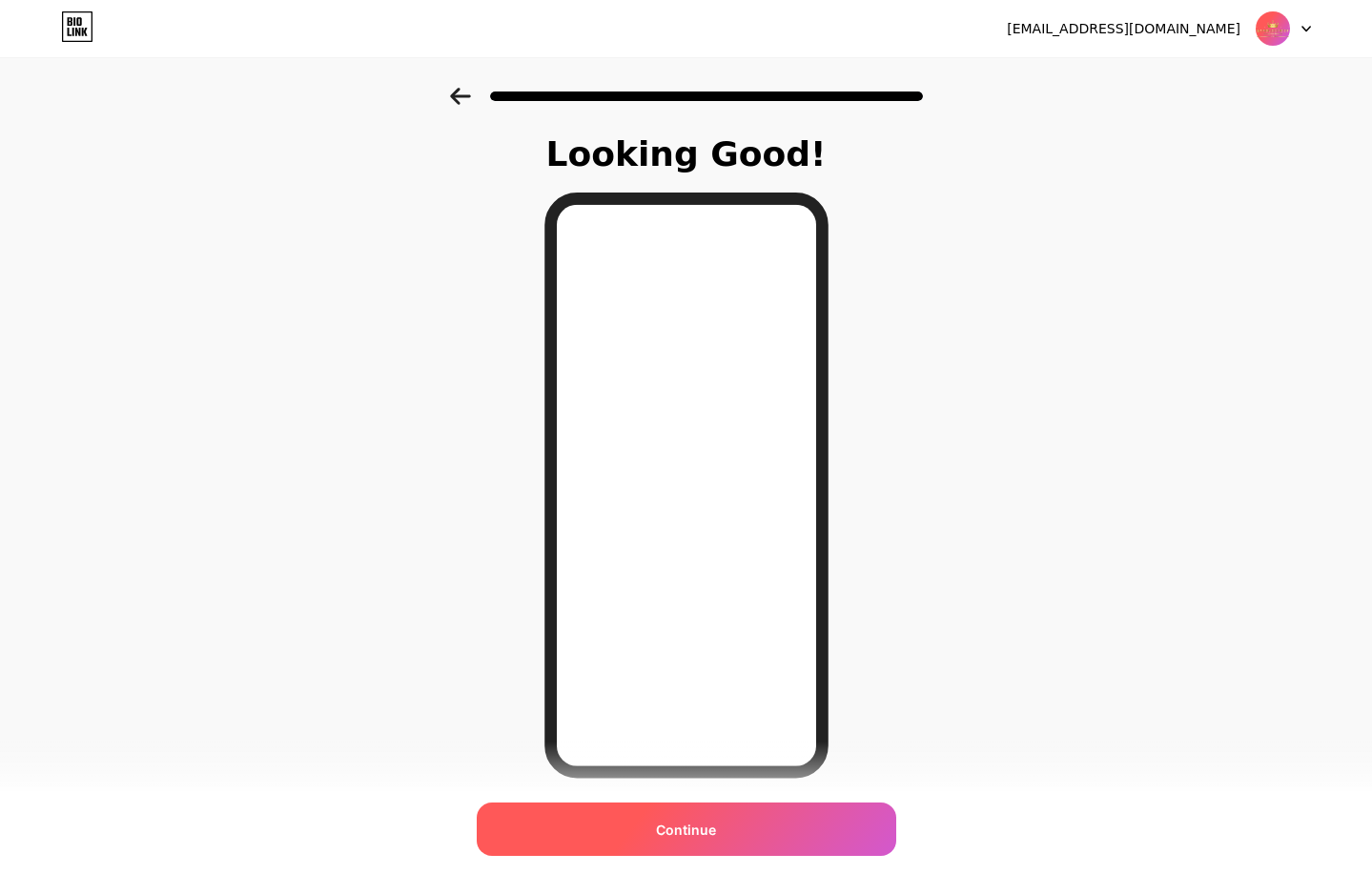
click at [791, 829] on div "Continue" at bounding box center [686, 829] width 420 height 54
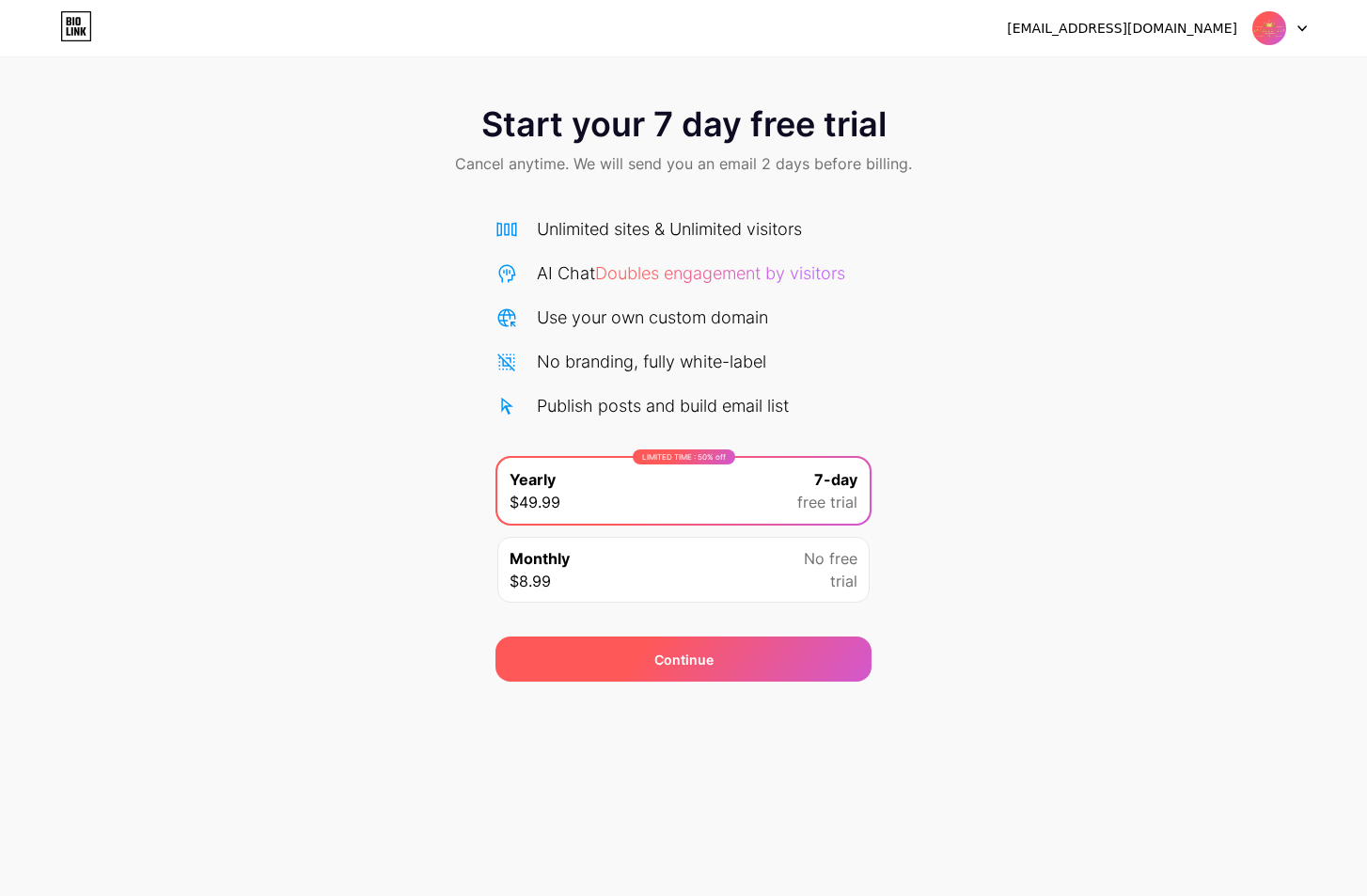
click at [711, 656] on span "Continue" at bounding box center [684, 660] width 59 height 19
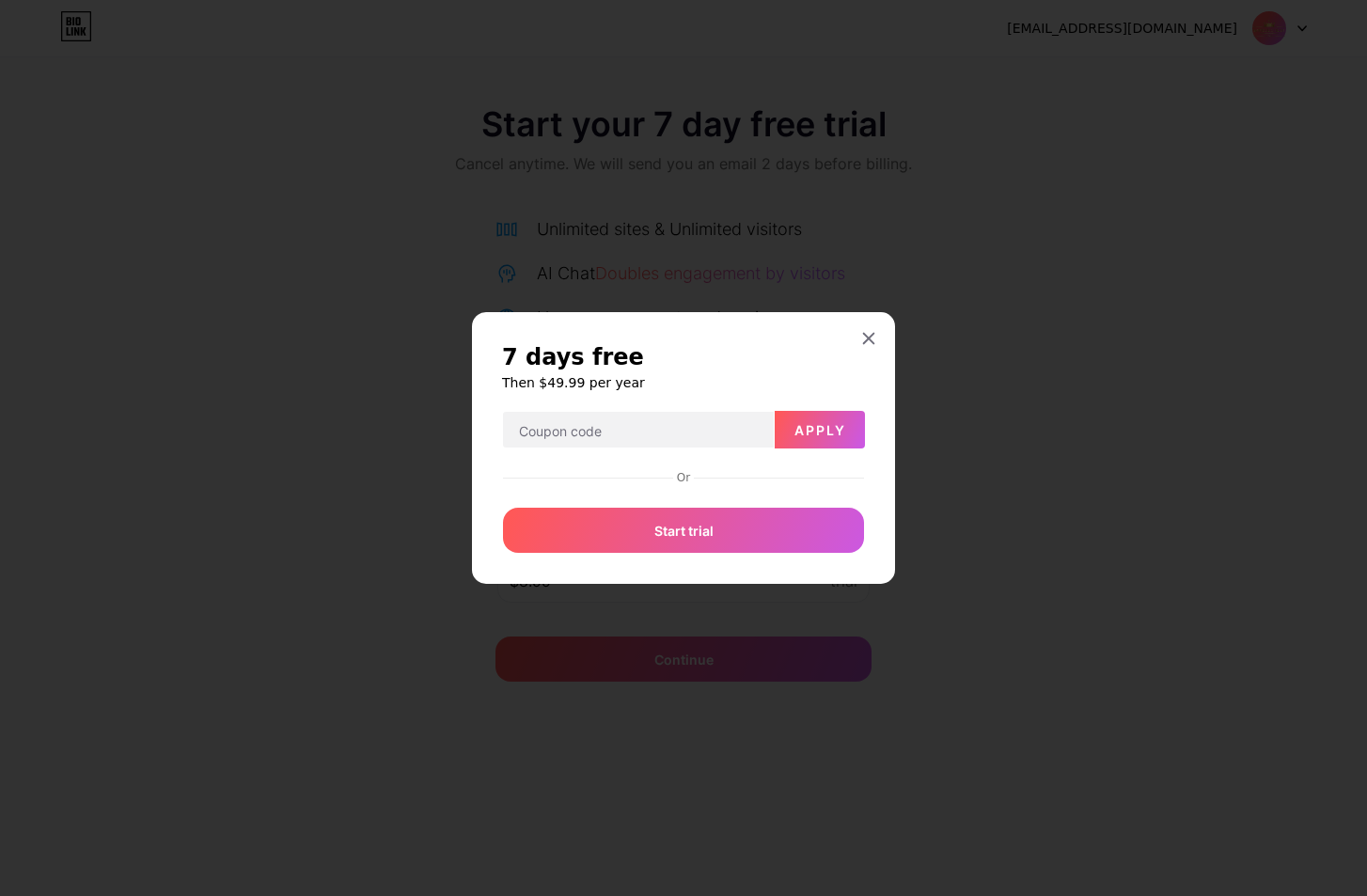
click at [677, 487] on div at bounding box center [684, 488] width 361 height 2
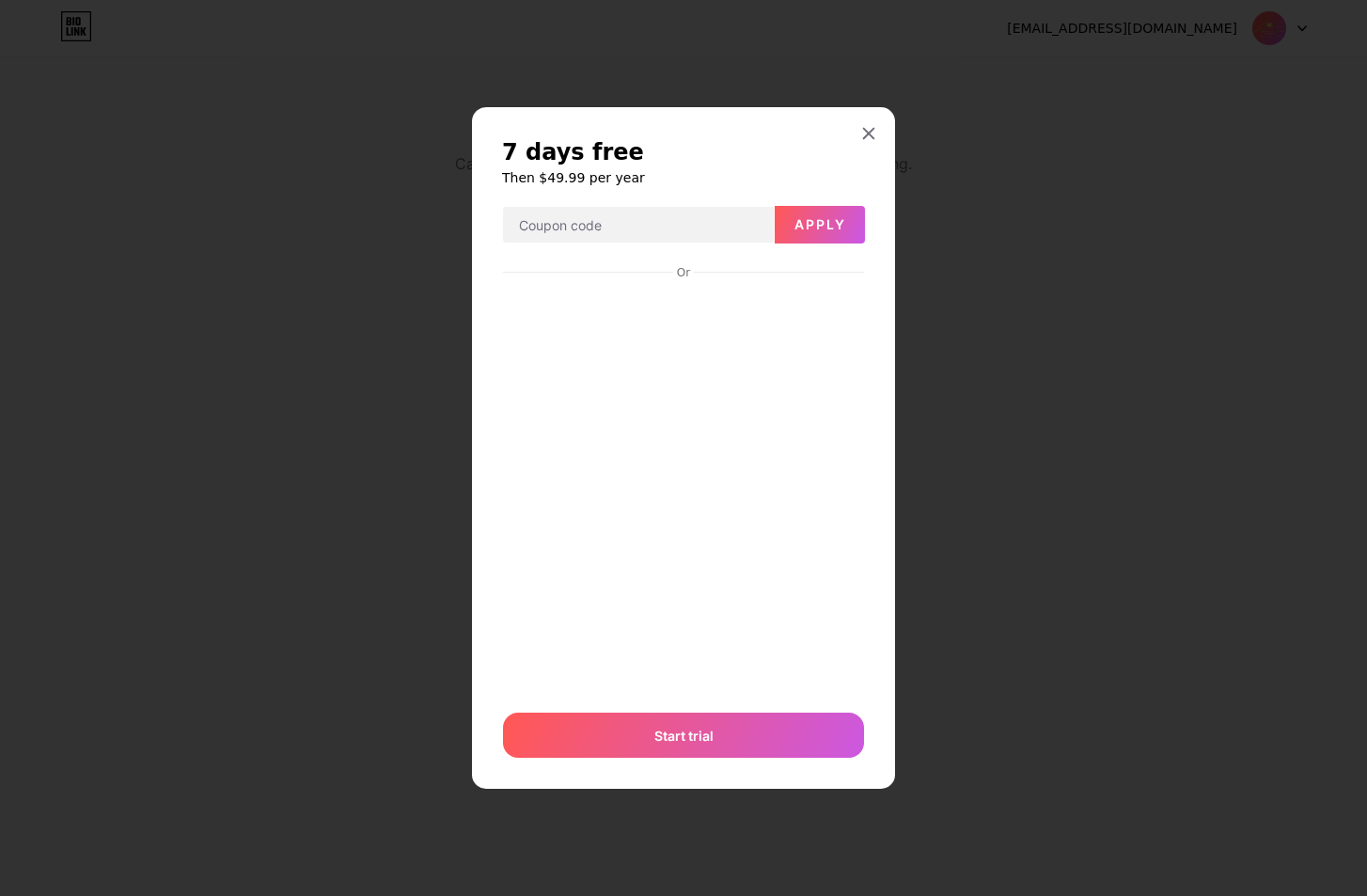
click at [866, 111] on div "7 days free Then $49.99 per year Apply Or Start trial" at bounding box center [683, 448] width 424 height 683
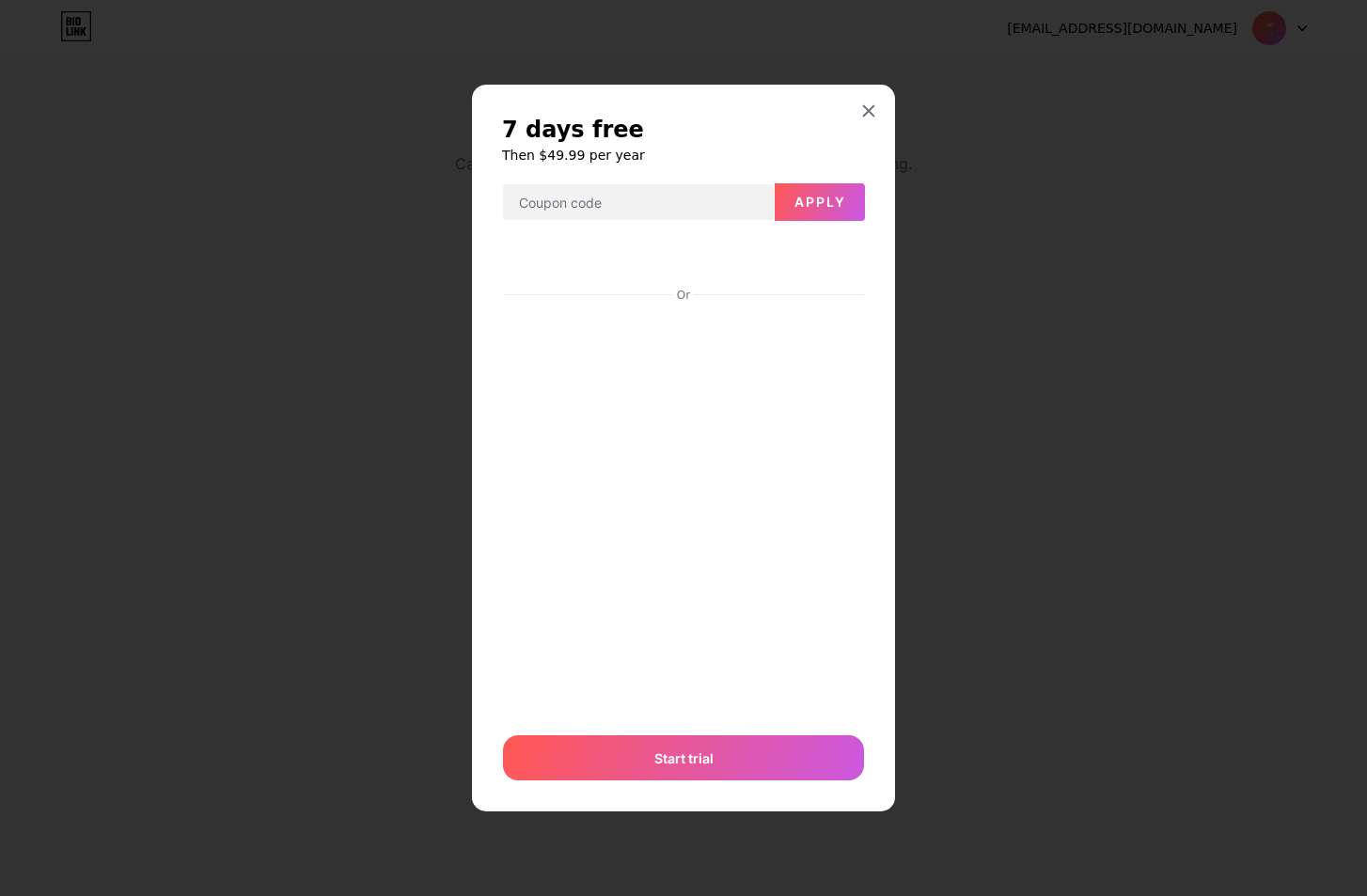
click at [867, 145] on div "7 days free Then $49.99 per year Apply Or Start trial" at bounding box center [683, 448] width 424 height 728
click at [871, 122] on div at bounding box center [868, 110] width 34 height 34
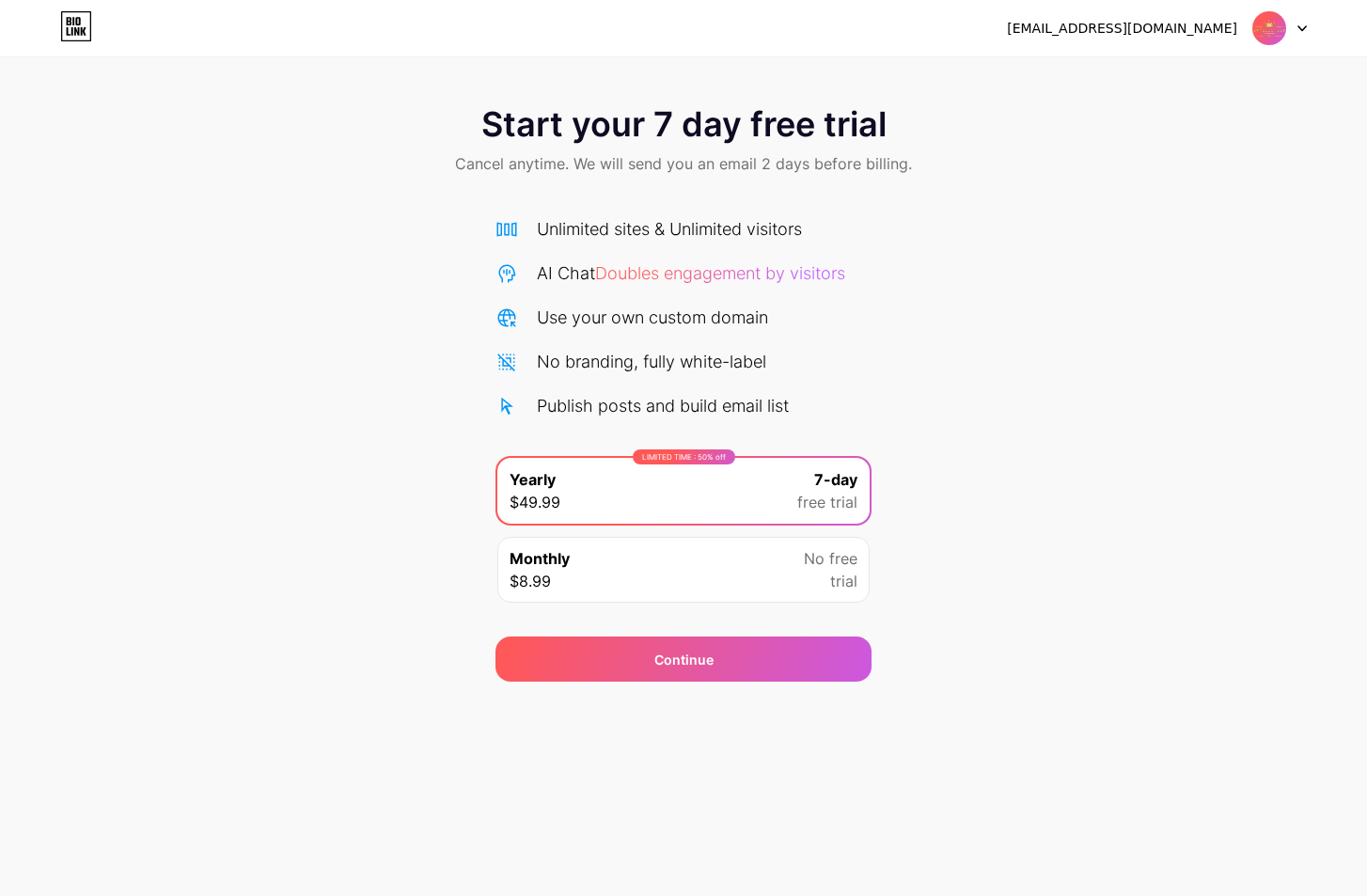
click at [1015, 178] on div "Start your 7 day free trial Cancel anytime. We will send you an email 2 days be…" at bounding box center [683, 142] width 1367 height 111
click at [1278, 29] on img at bounding box center [1270, 28] width 36 height 36
drag, startPoint x: 331, startPoint y: 65, endPoint x: 71, endPoint y: 35, distance: 261.7
click at [326, 65] on div "Start your 7 day free trial Cancel anytime. We will send you an email 2 days be…" at bounding box center [683, 340] width 1367 height 682
